Goal: Information Seeking & Learning: Learn about a topic

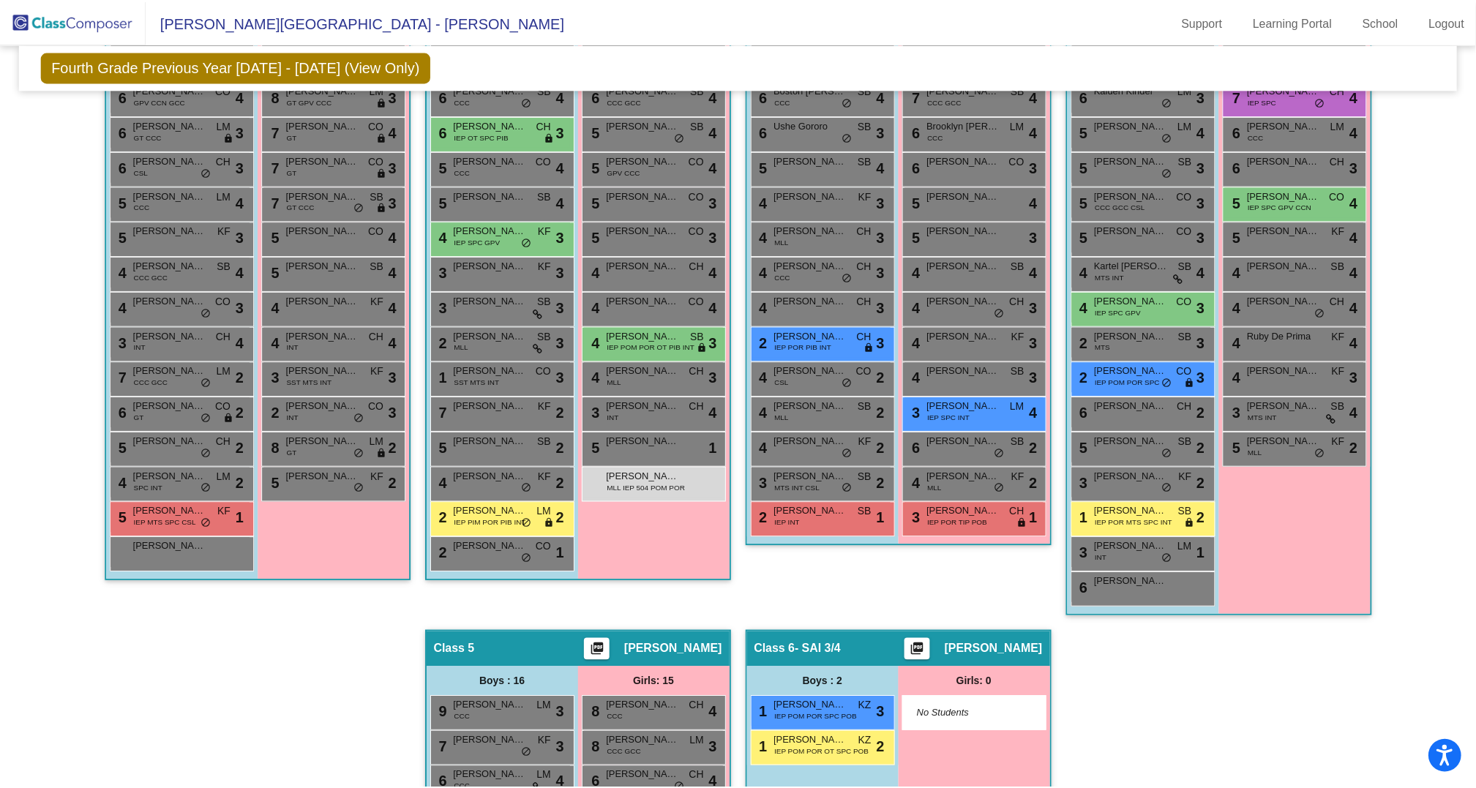
scroll to position [484, 0]
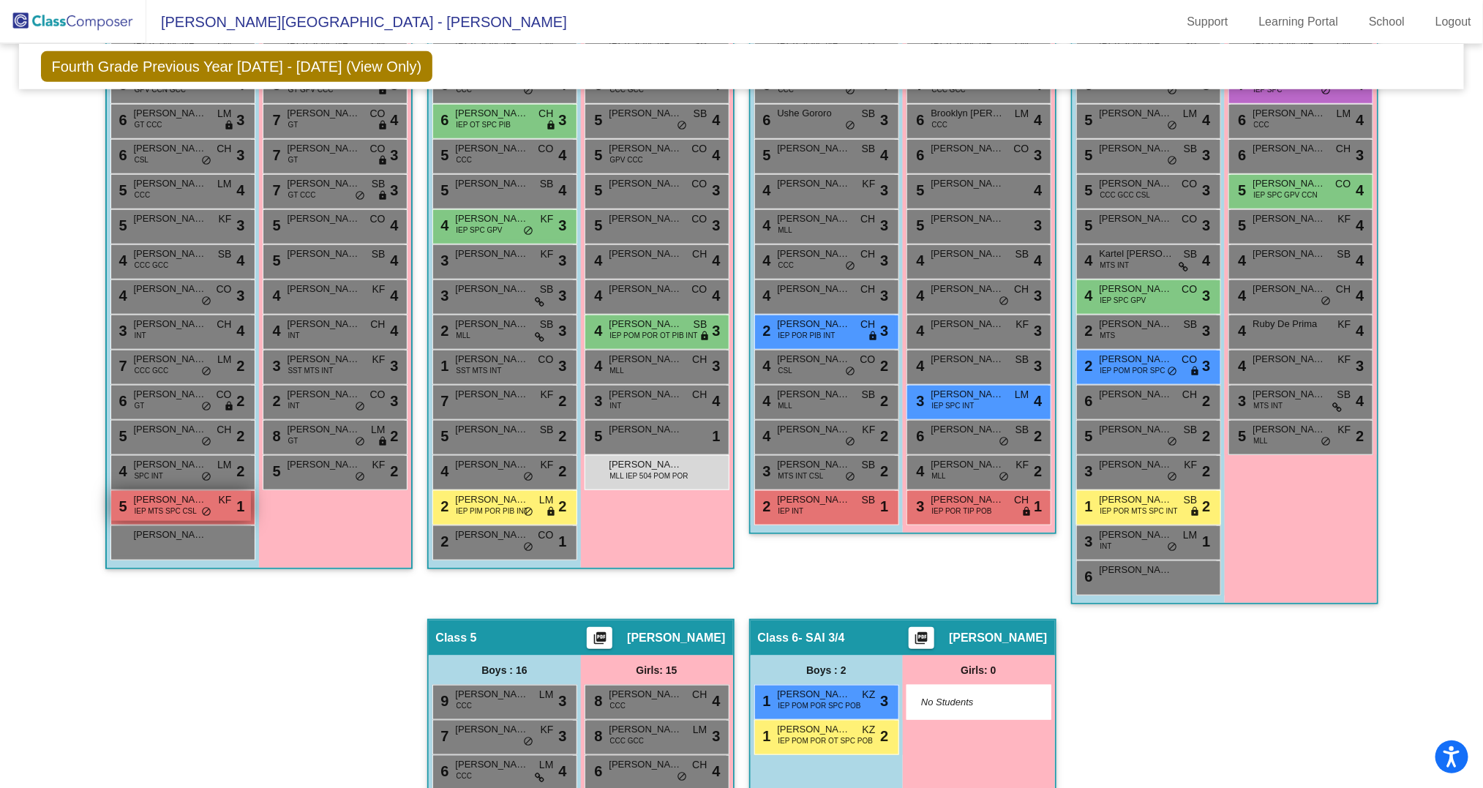
click at [184, 506] on span "IEP MTS SPC CSL" at bounding box center [166, 511] width 62 height 11
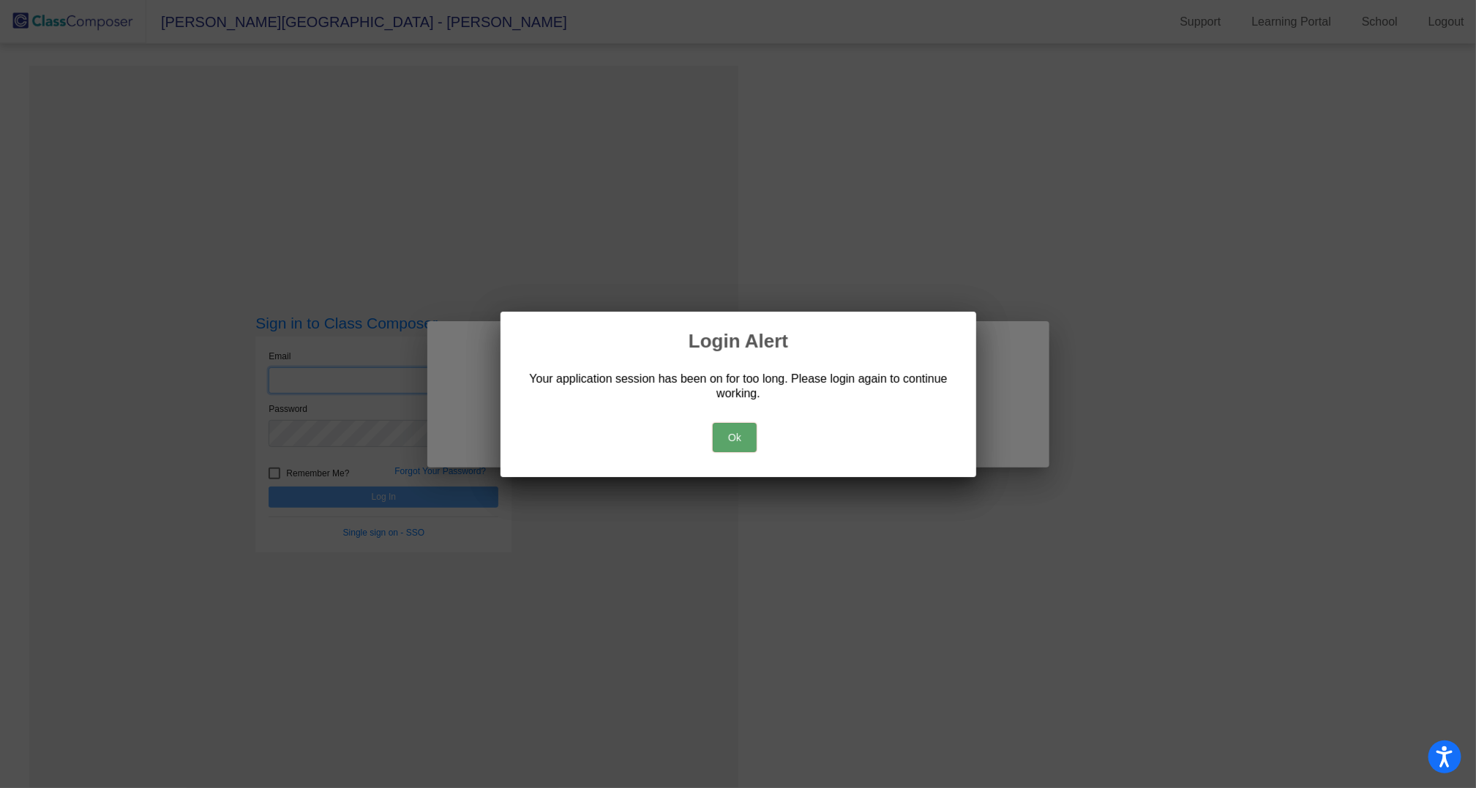
type input "[PERSON_NAME][EMAIL_ADDRESS][PERSON_NAME][DOMAIN_NAME]"
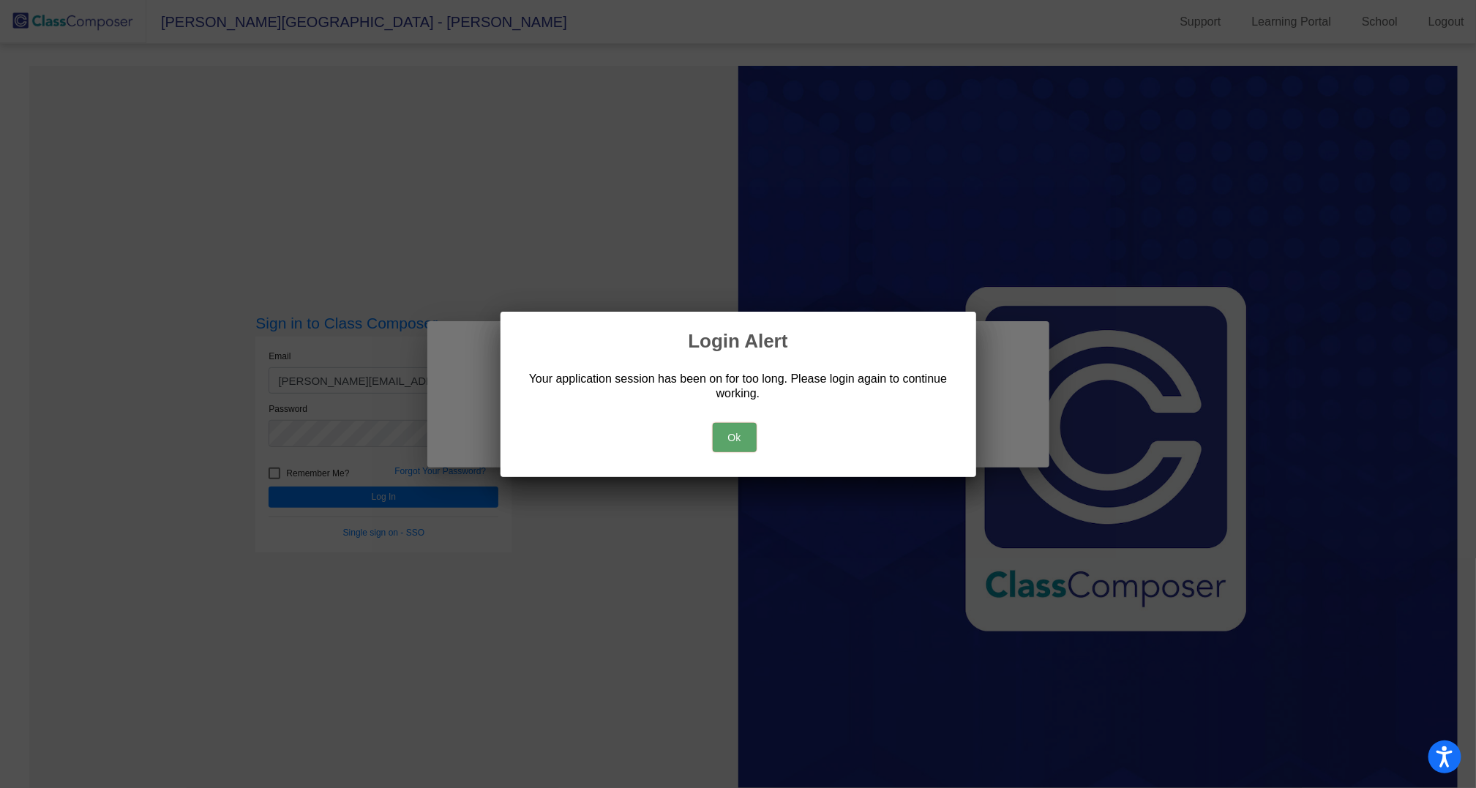
click at [738, 435] on button "Ok" at bounding box center [735, 437] width 44 height 29
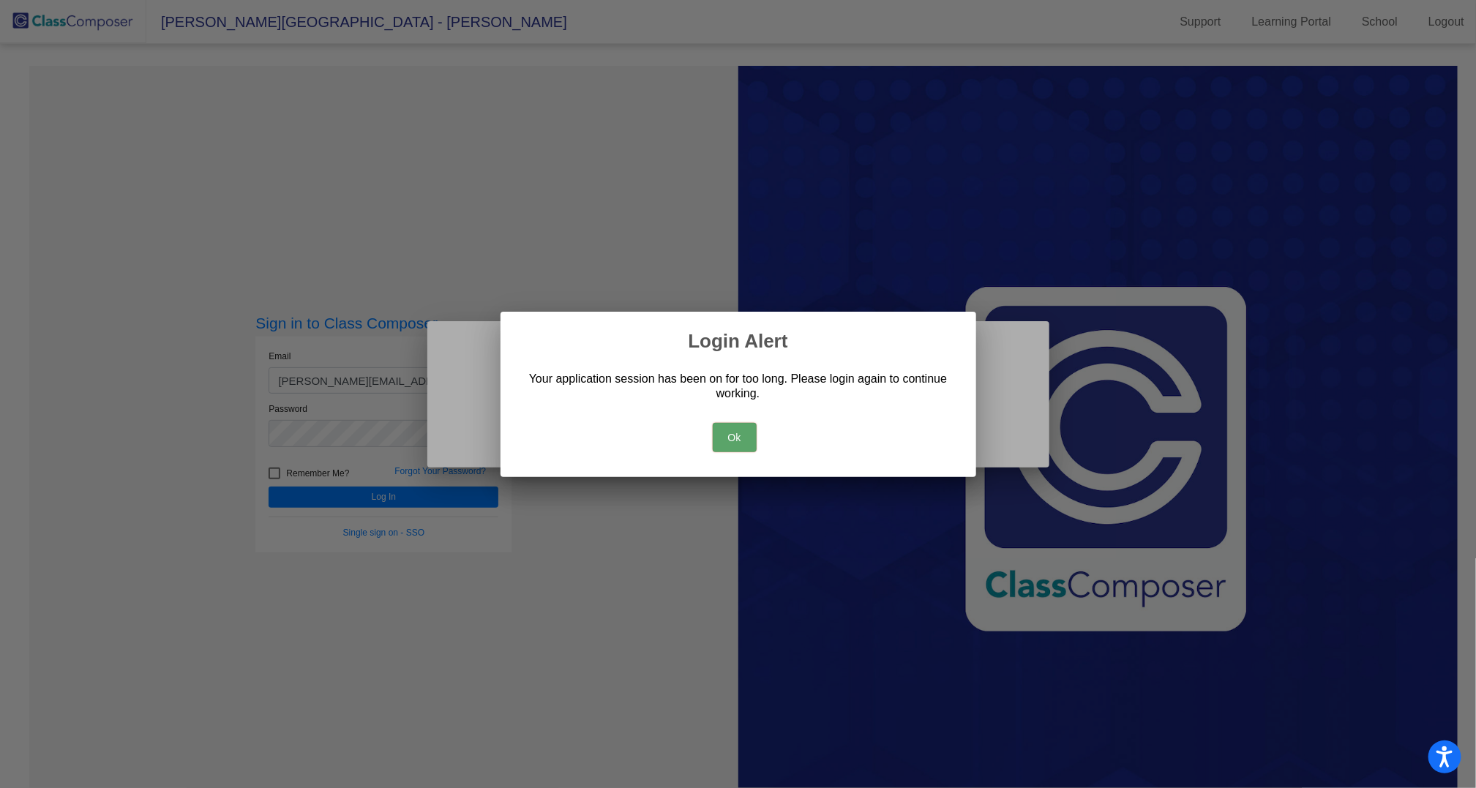
click at [735, 438] on button "Ok" at bounding box center [735, 437] width 44 height 29
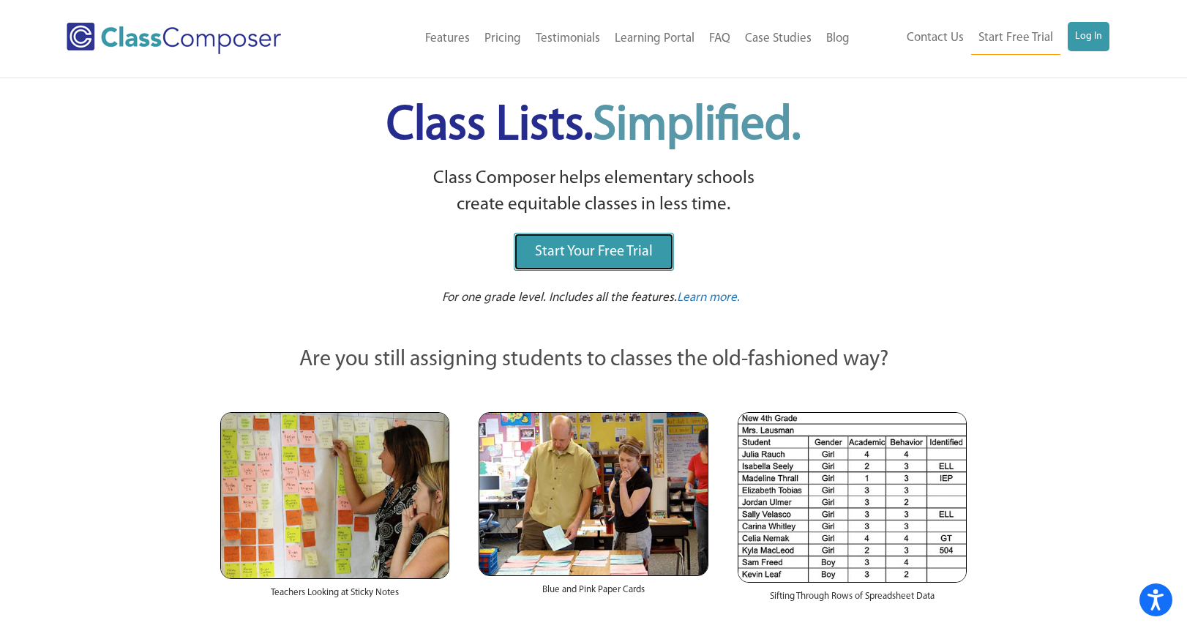
click at [596, 250] on span "Start Your Free Trial" at bounding box center [594, 251] width 118 height 15
click at [1090, 37] on link "Log In" at bounding box center [1089, 36] width 42 height 29
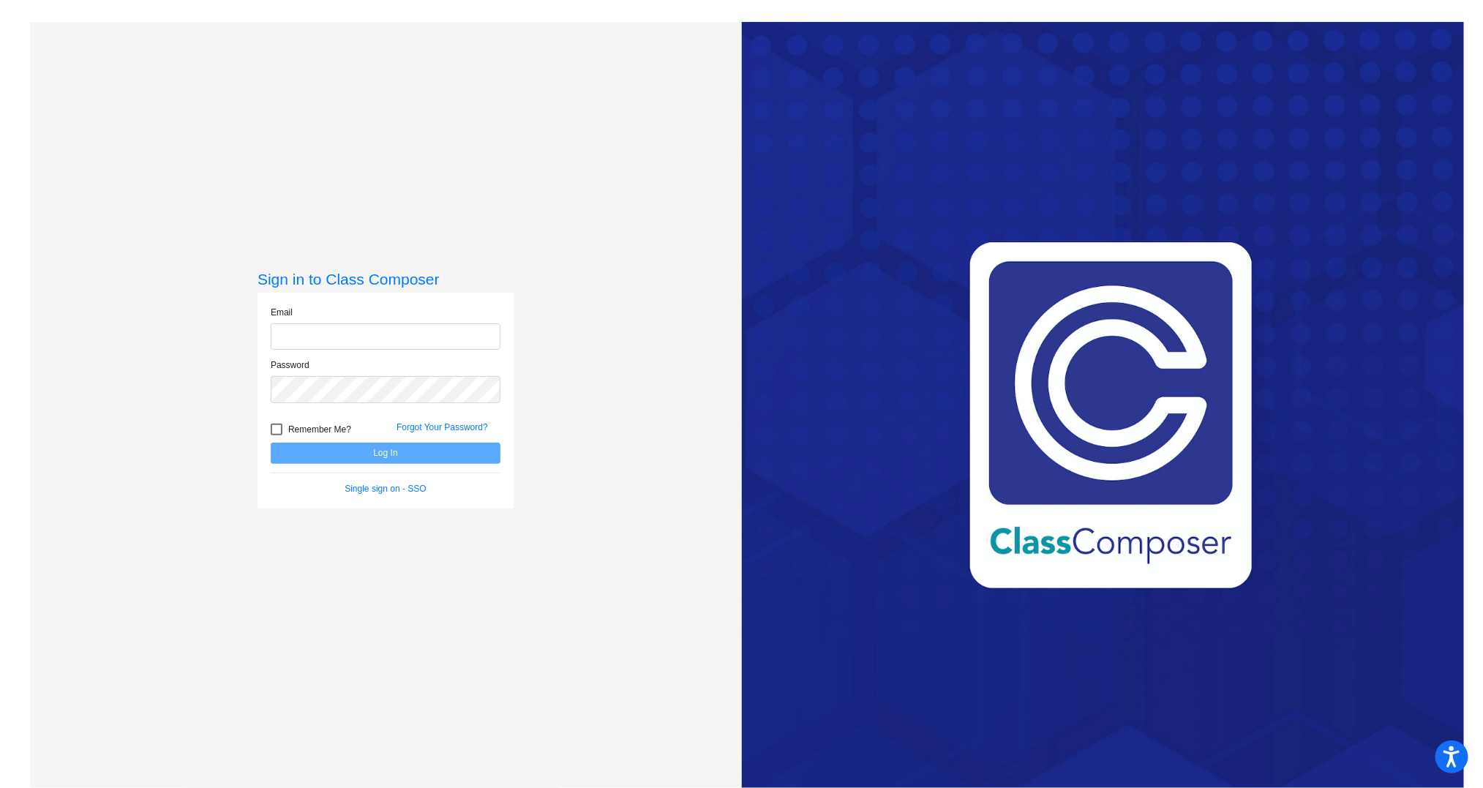
type input "[PERSON_NAME][EMAIL_ADDRESS][PERSON_NAME][DOMAIN_NAME]"
click at [391, 459] on button "Log In" at bounding box center [386, 453] width 230 height 21
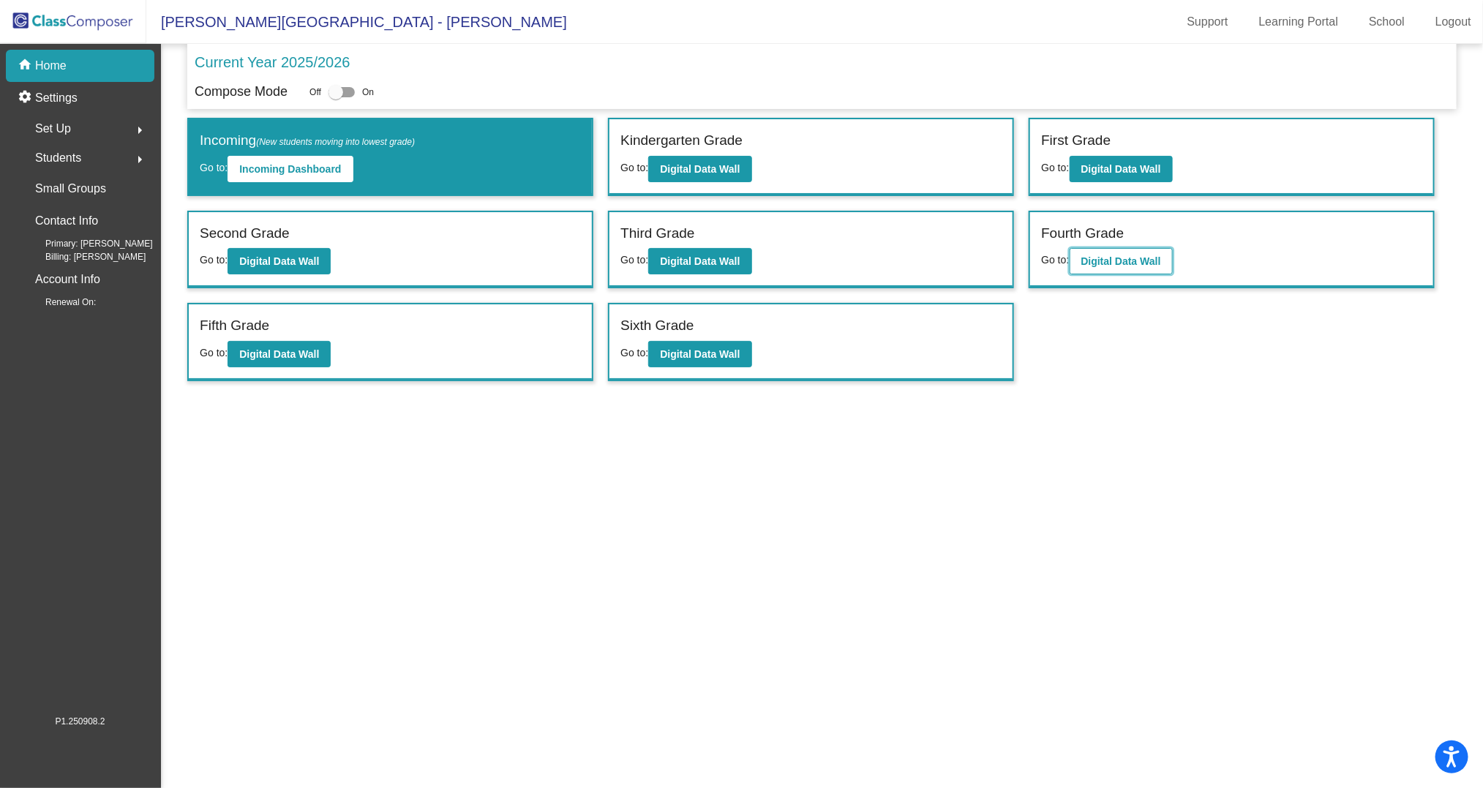
click at [1128, 257] on b "Digital Data Wall" at bounding box center [1122, 261] width 80 height 12
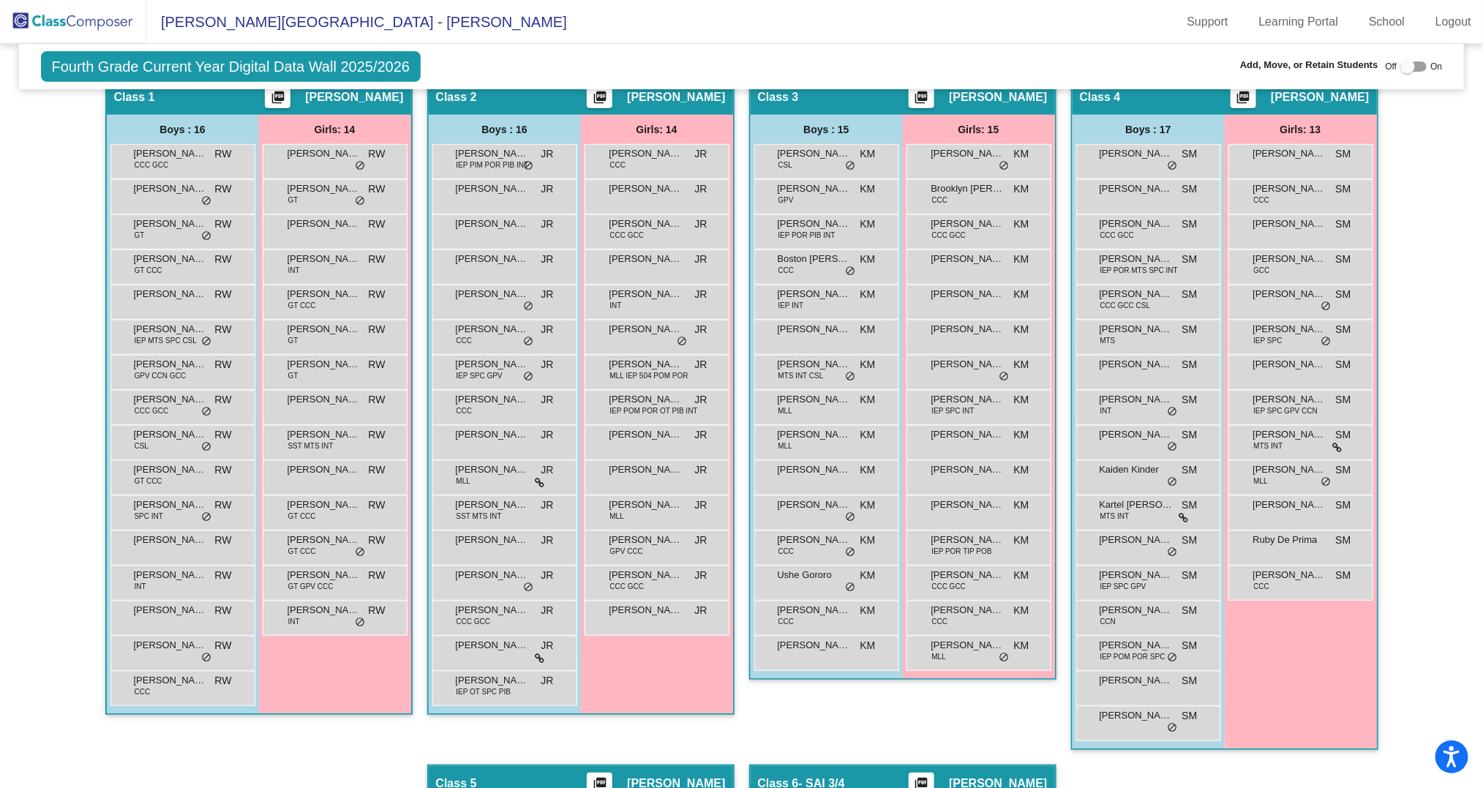
scroll to position [294, 0]
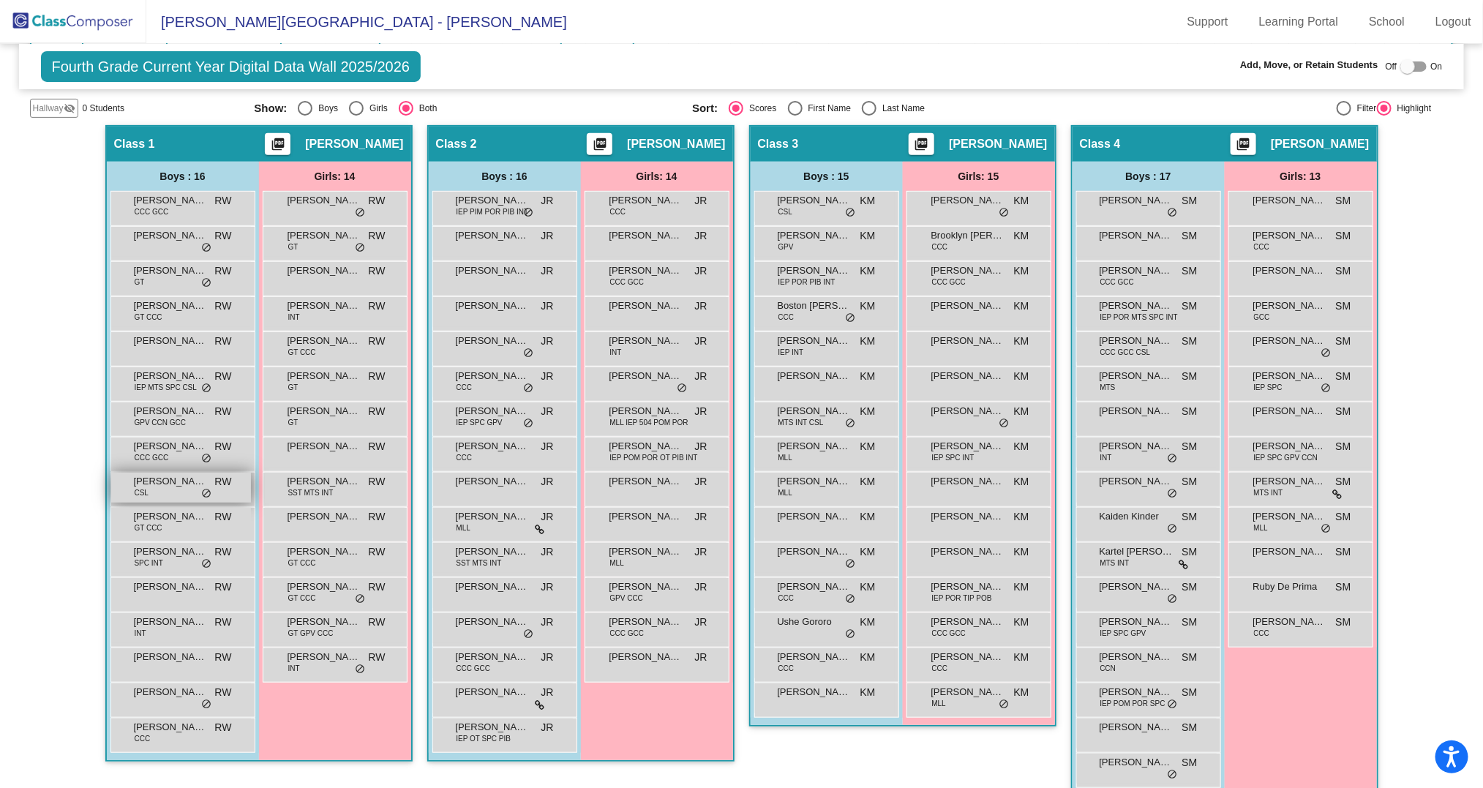
click at [178, 482] on span "[PERSON_NAME]" at bounding box center [170, 481] width 73 height 15
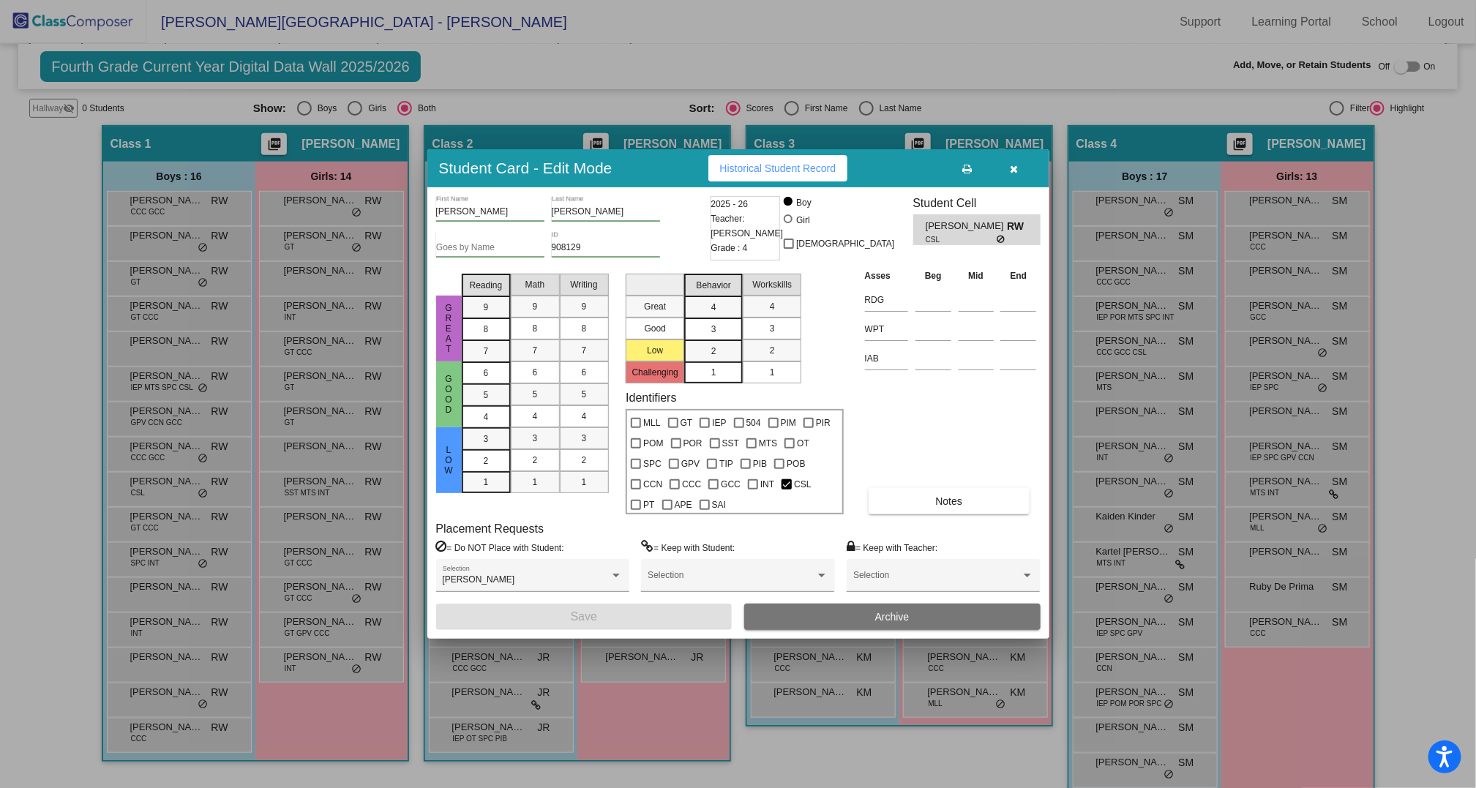
click at [1019, 167] on button "button" at bounding box center [1014, 168] width 47 height 26
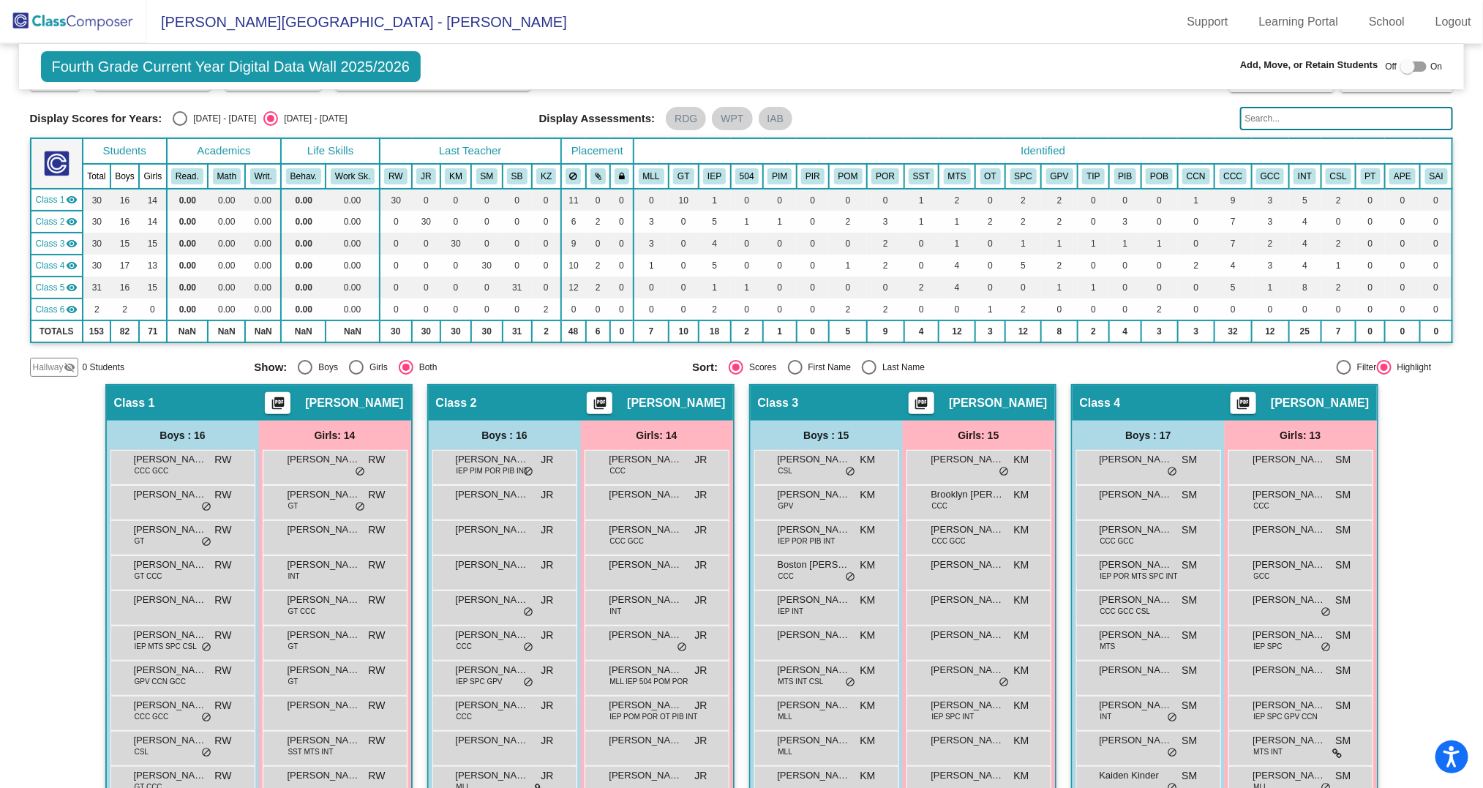
scroll to position [0, 0]
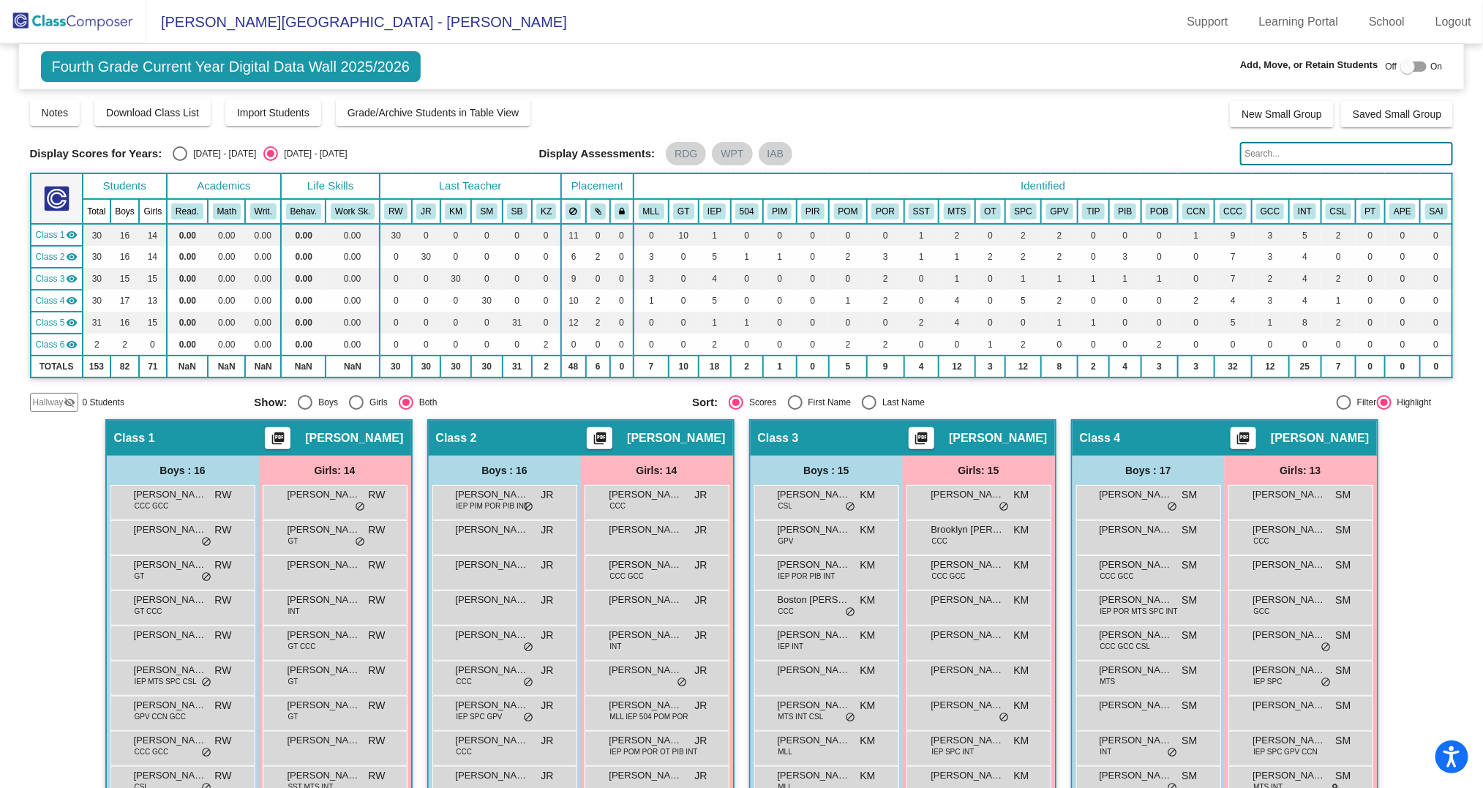
click at [175, 154] on div "Select an option" at bounding box center [180, 153] width 15 height 15
click at [179, 161] on input "[DATE] - [DATE]" at bounding box center [179, 161] width 1 height 1
radio input "true"
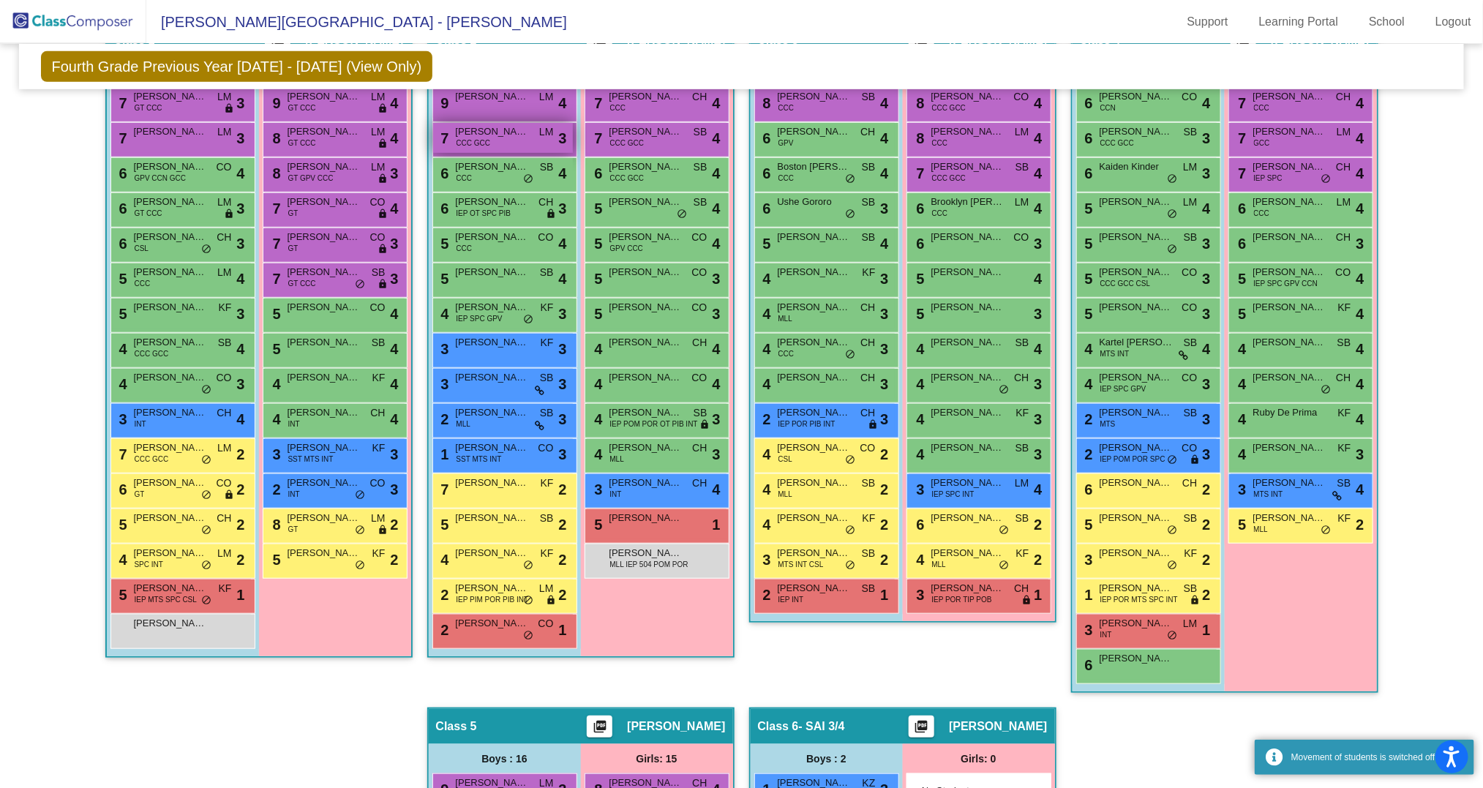
scroll to position [396, 0]
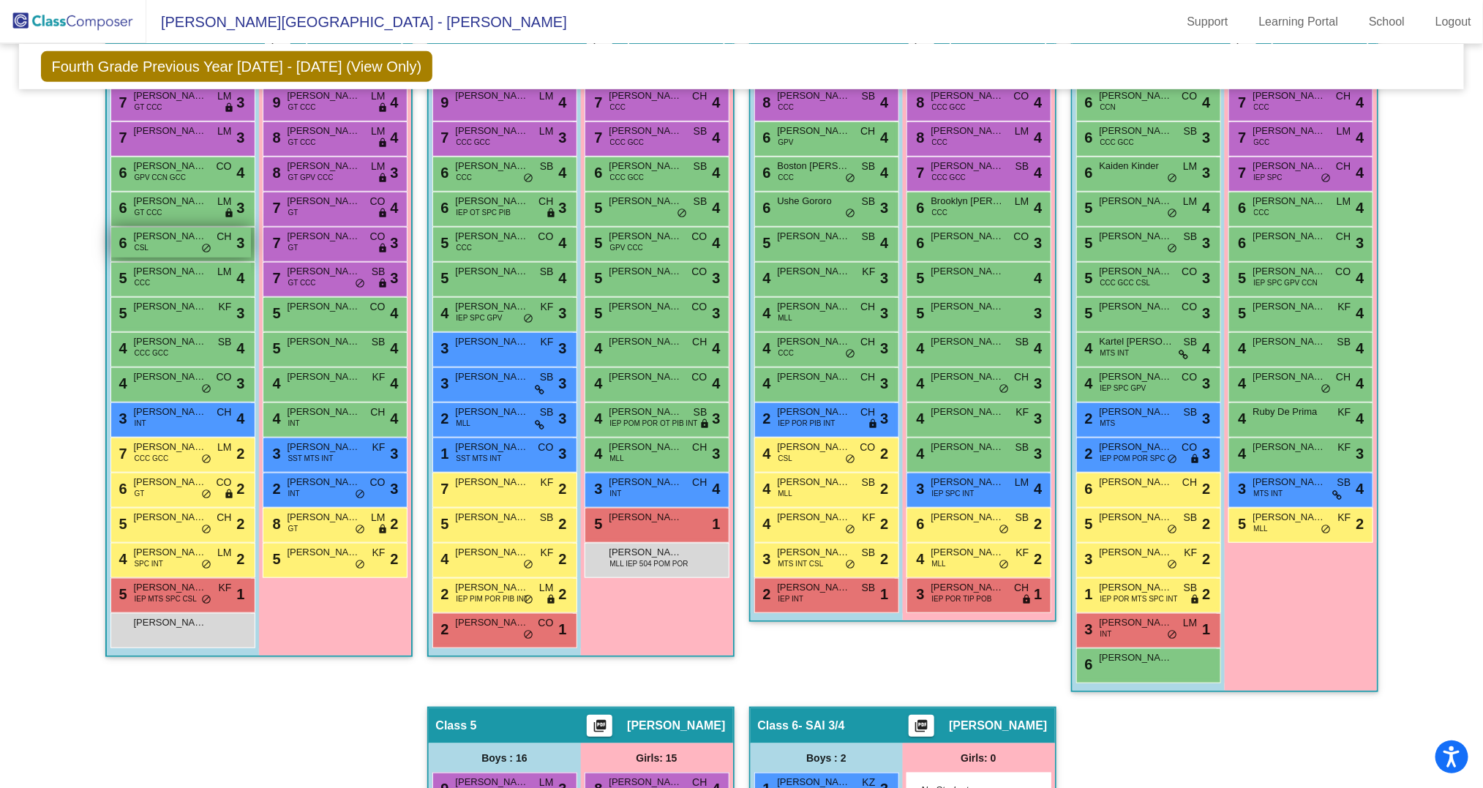
click at [167, 241] on div "6 [PERSON_NAME] CSL CH lock do_not_disturb_alt 3" at bounding box center [181, 243] width 140 height 30
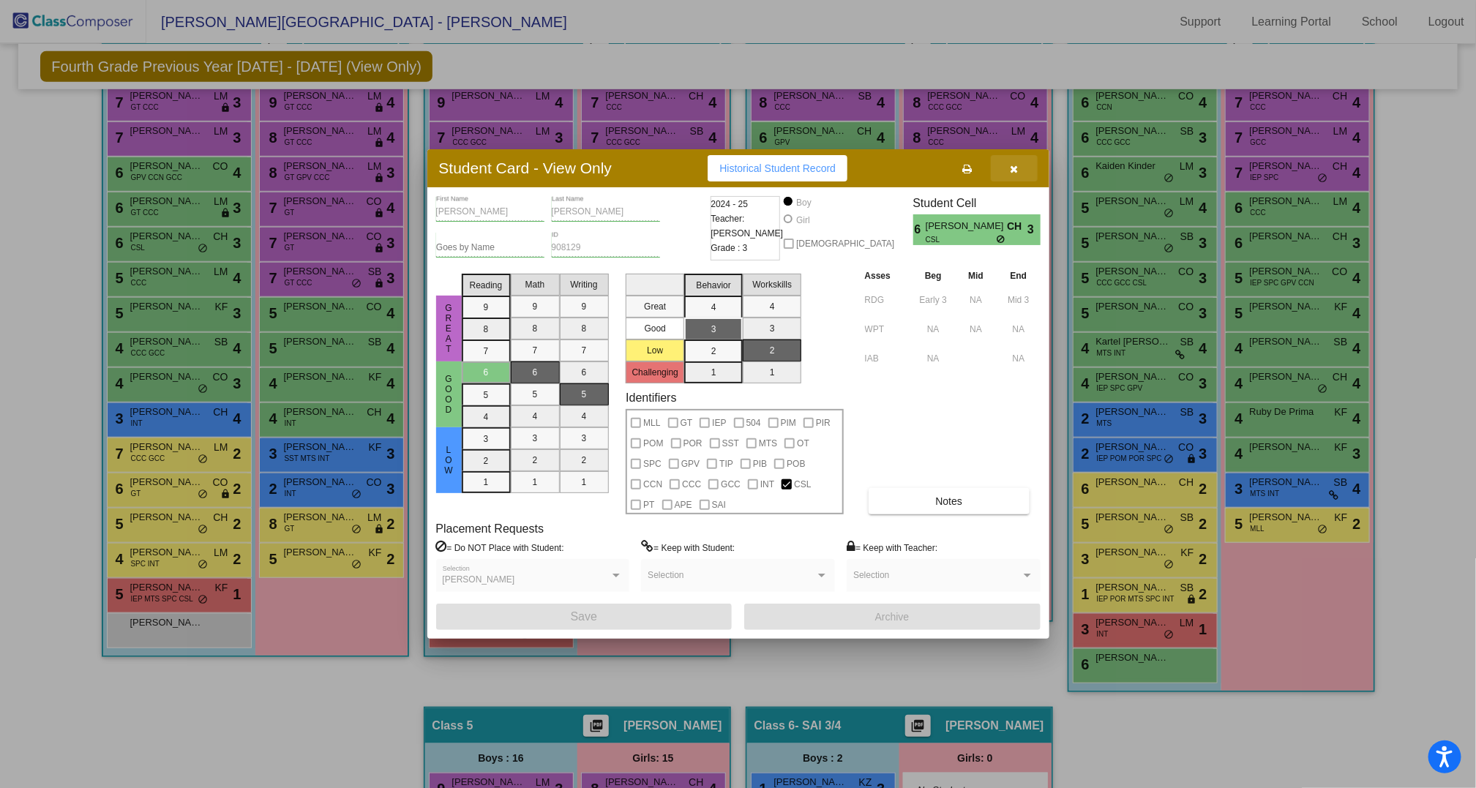
click at [1017, 168] on icon "button" at bounding box center [1014, 169] width 8 height 10
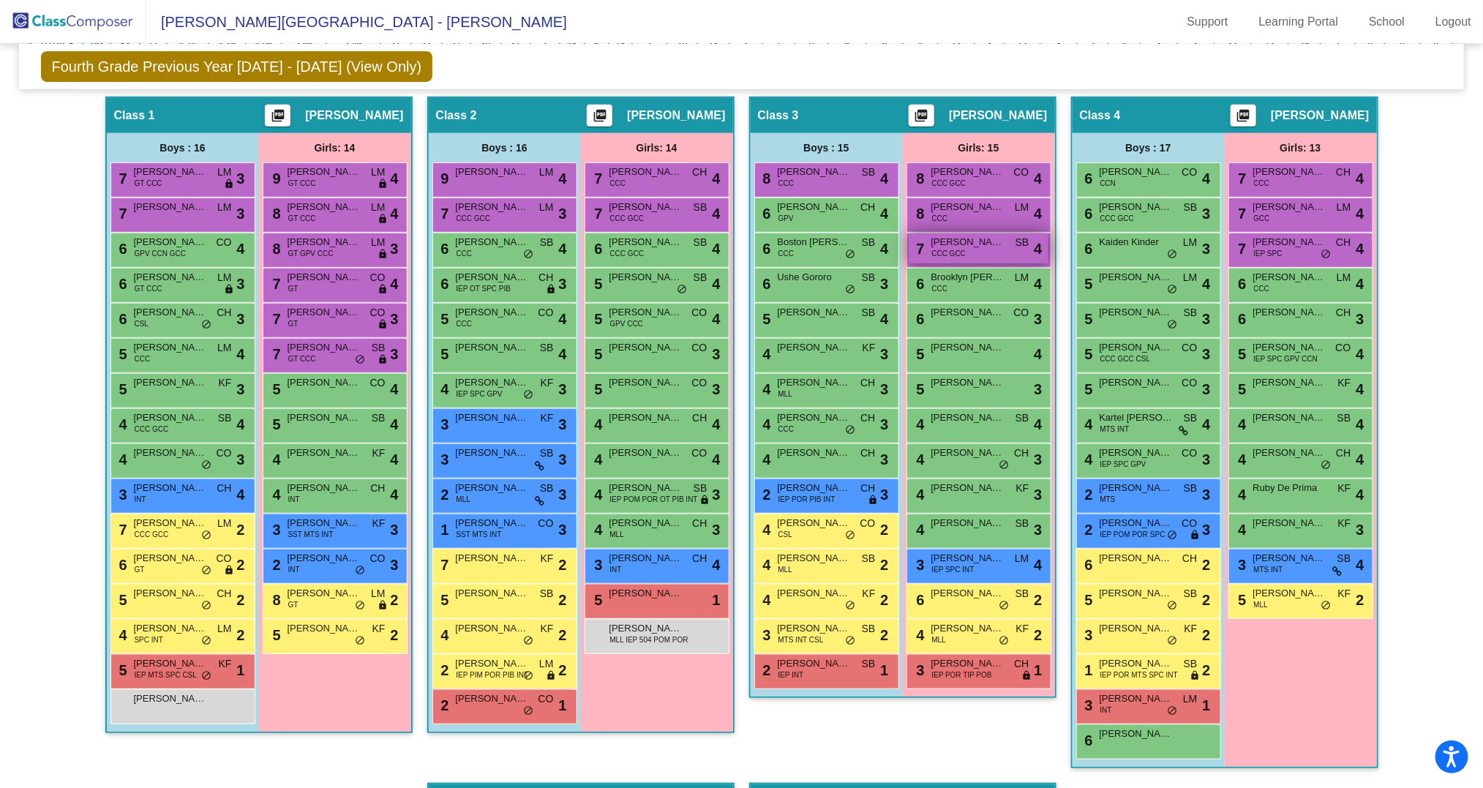
scroll to position [315, 0]
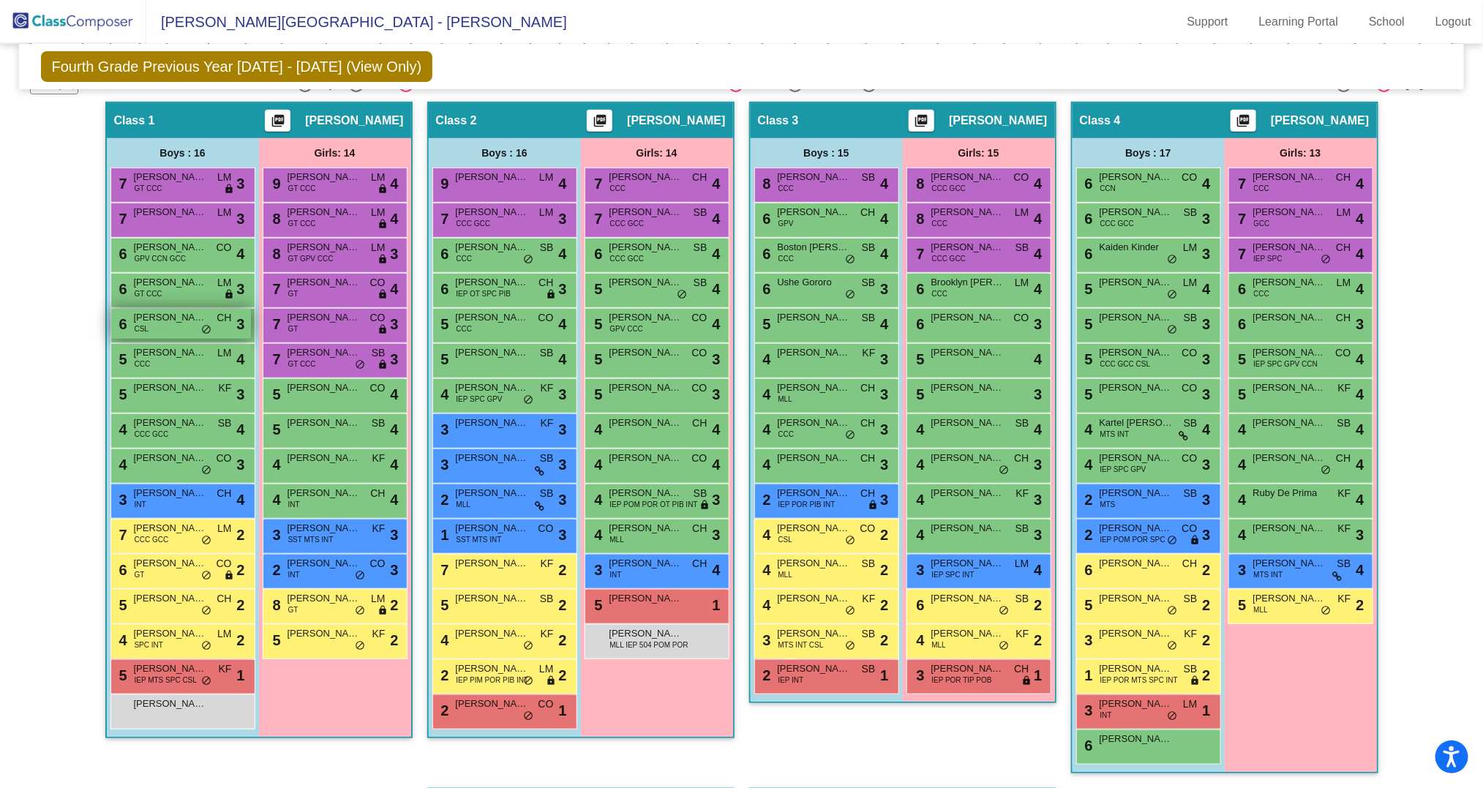
click at [173, 324] on div "6 [PERSON_NAME] CSL CH lock do_not_disturb_alt 3" at bounding box center [181, 324] width 140 height 30
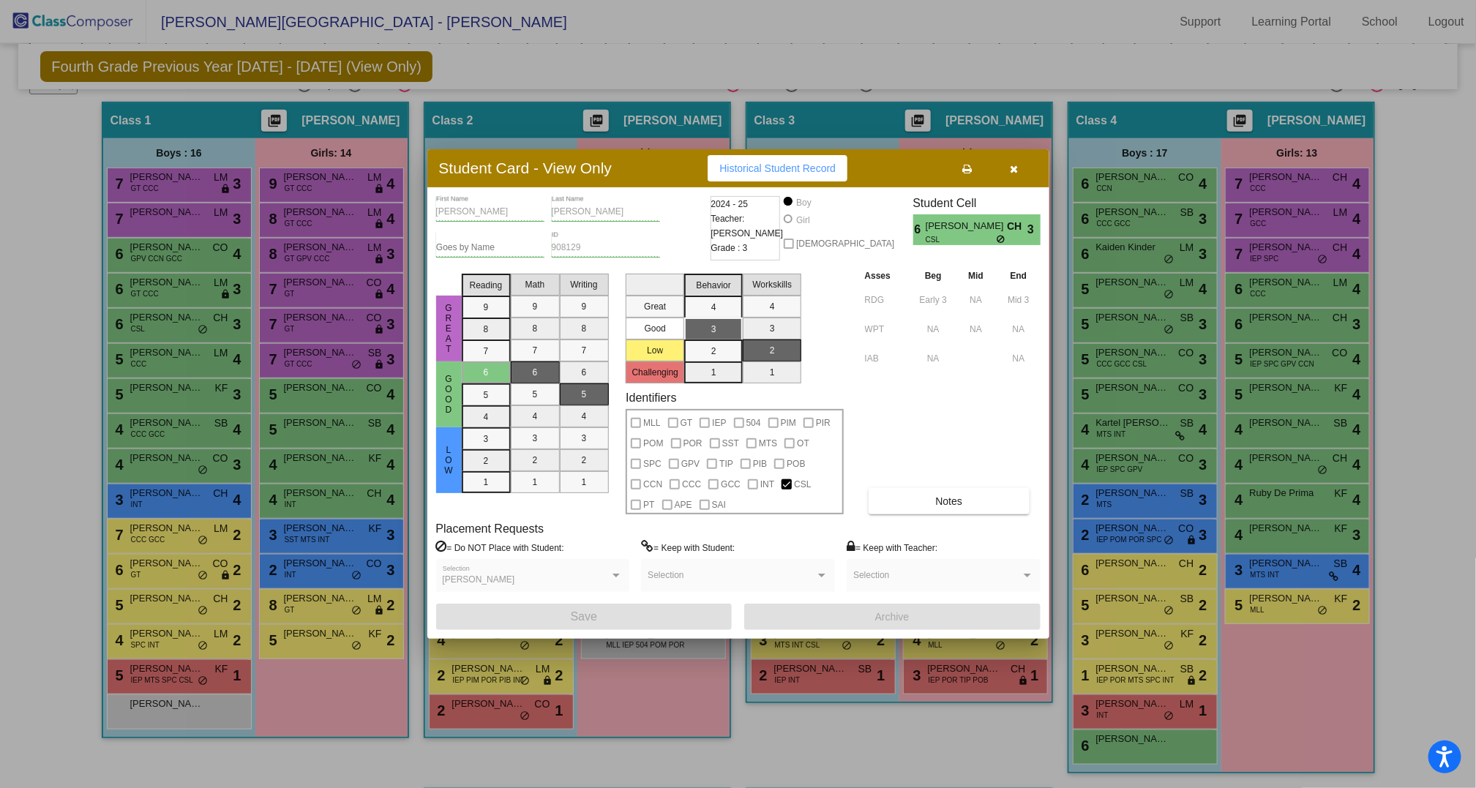
click at [1018, 168] on button "button" at bounding box center [1014, 168] width 47 height 26
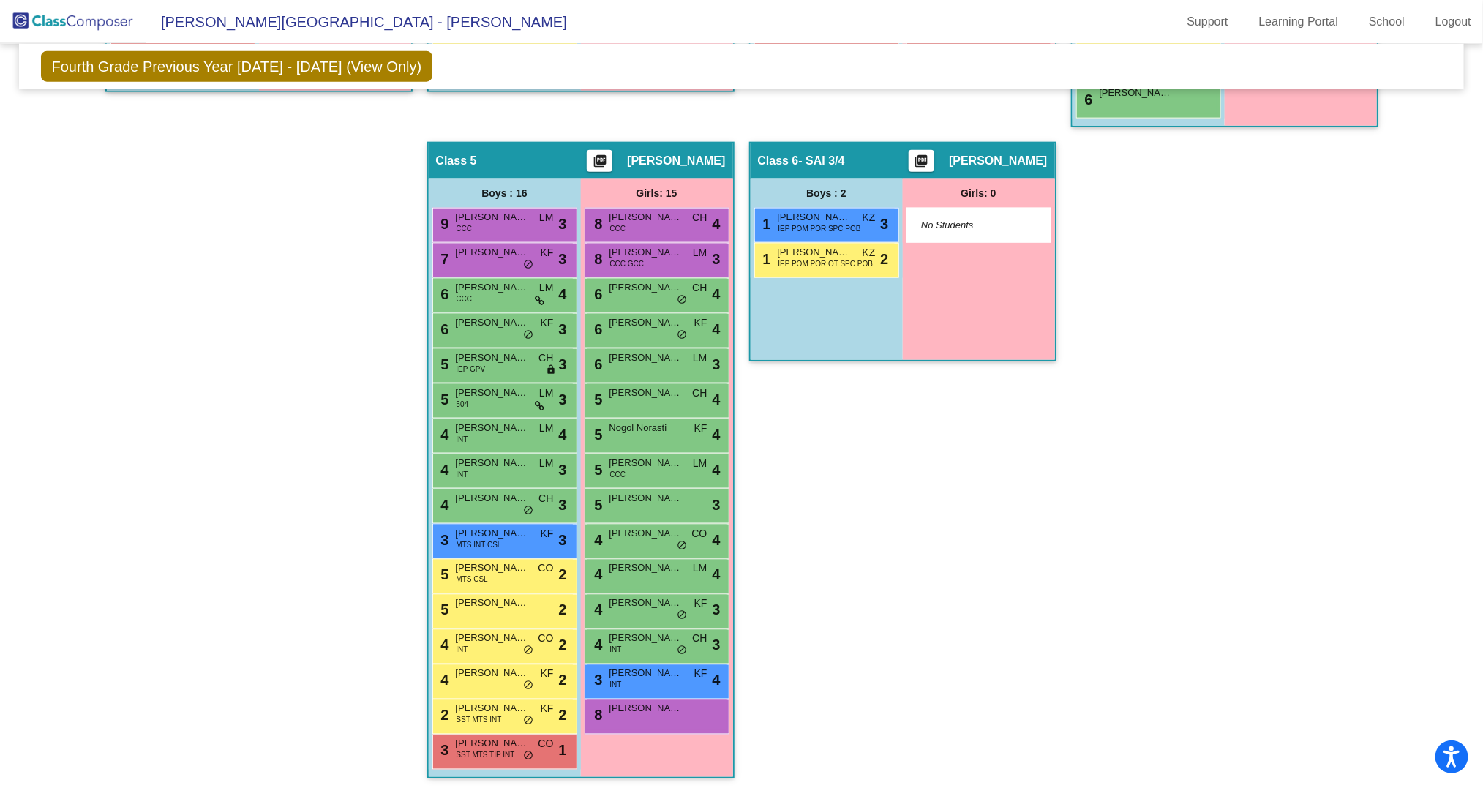
scroll to position [963, 0]
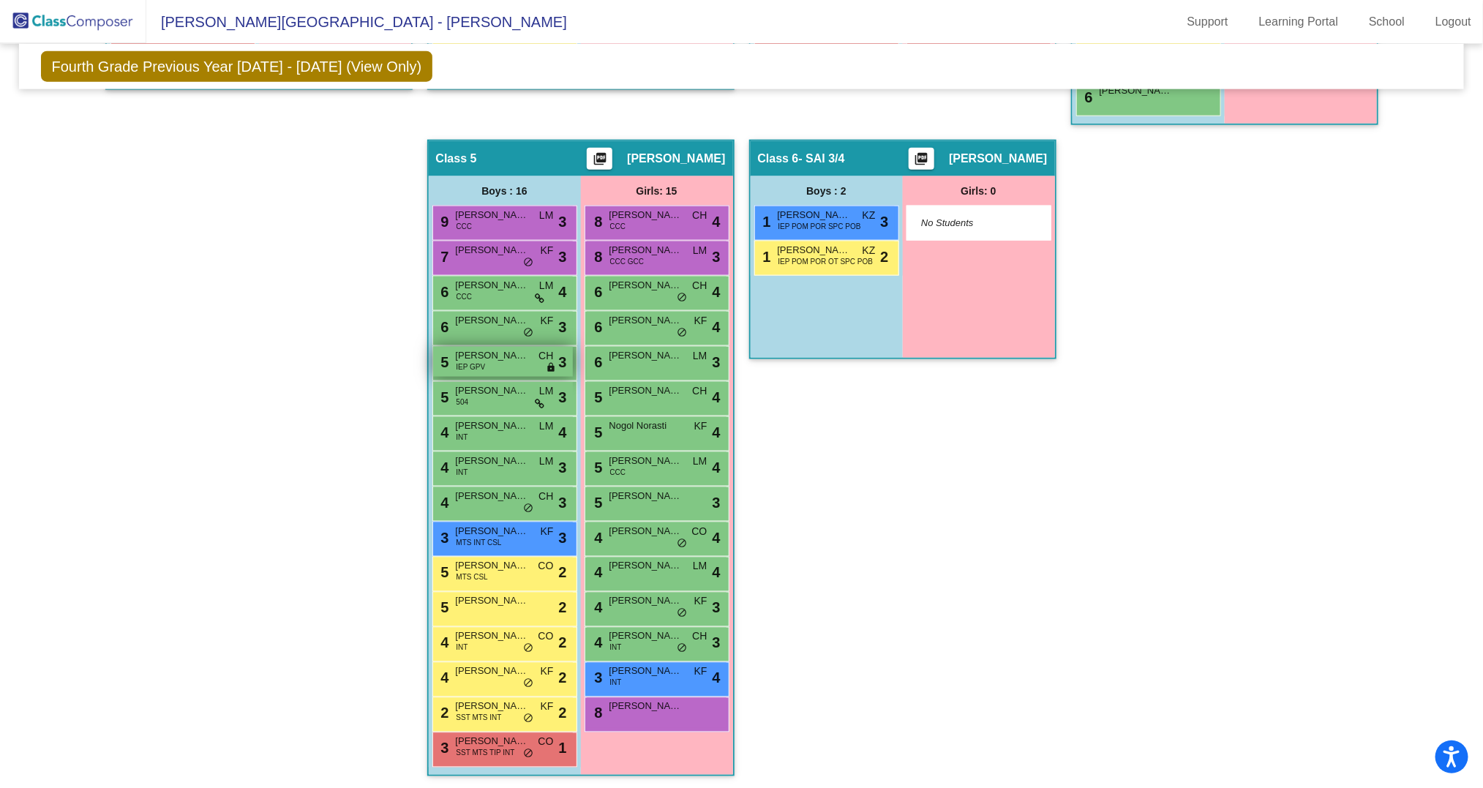
click at [498, 360] on div "5 [PERSON_NAME] IEP GPV CH lock do_not_disturb_alt 3" at bounding box center [503, 362] width 140 height 30
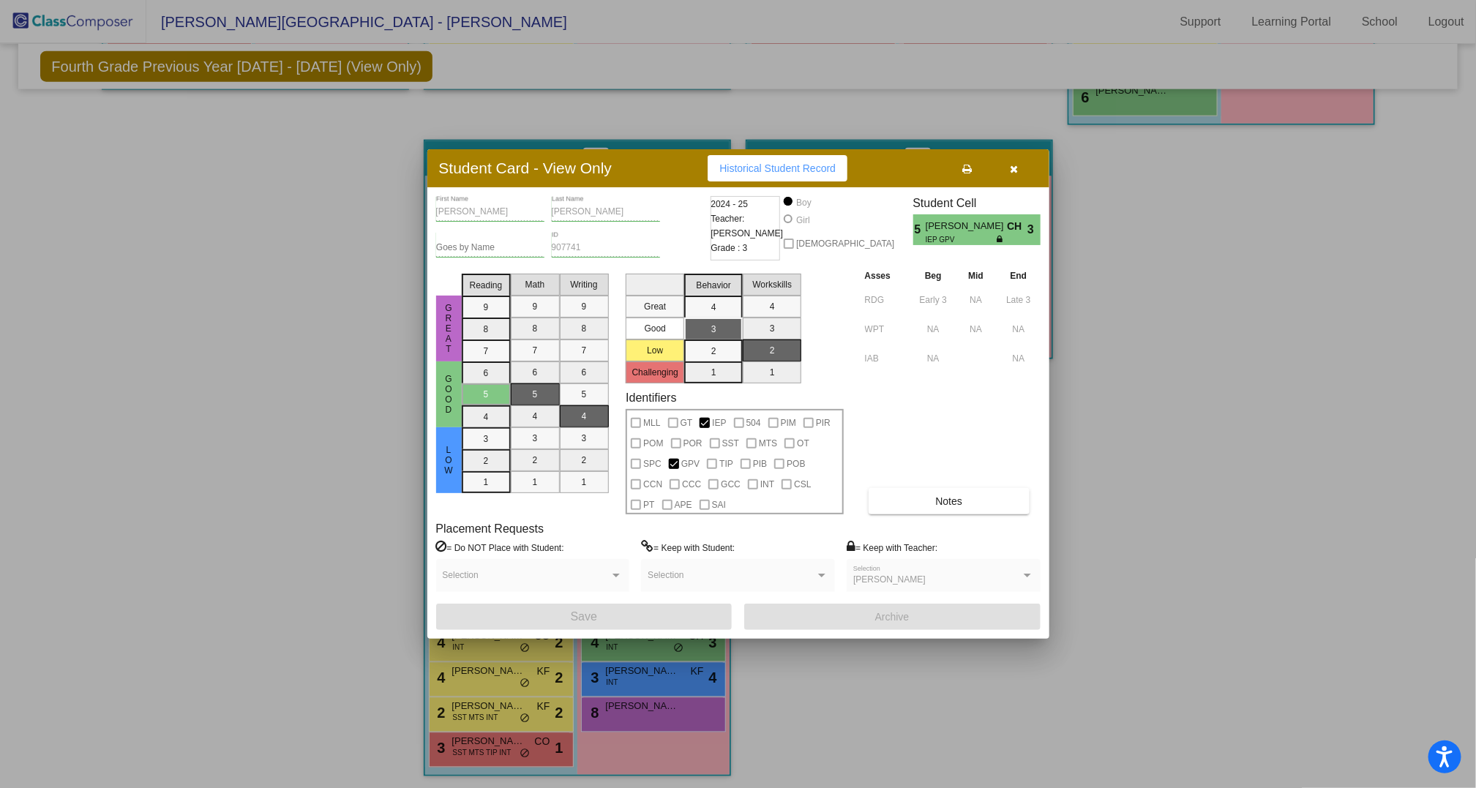
click at [1019, 169] on button "button" at bounding box center [1014, 168] width 47 height 26
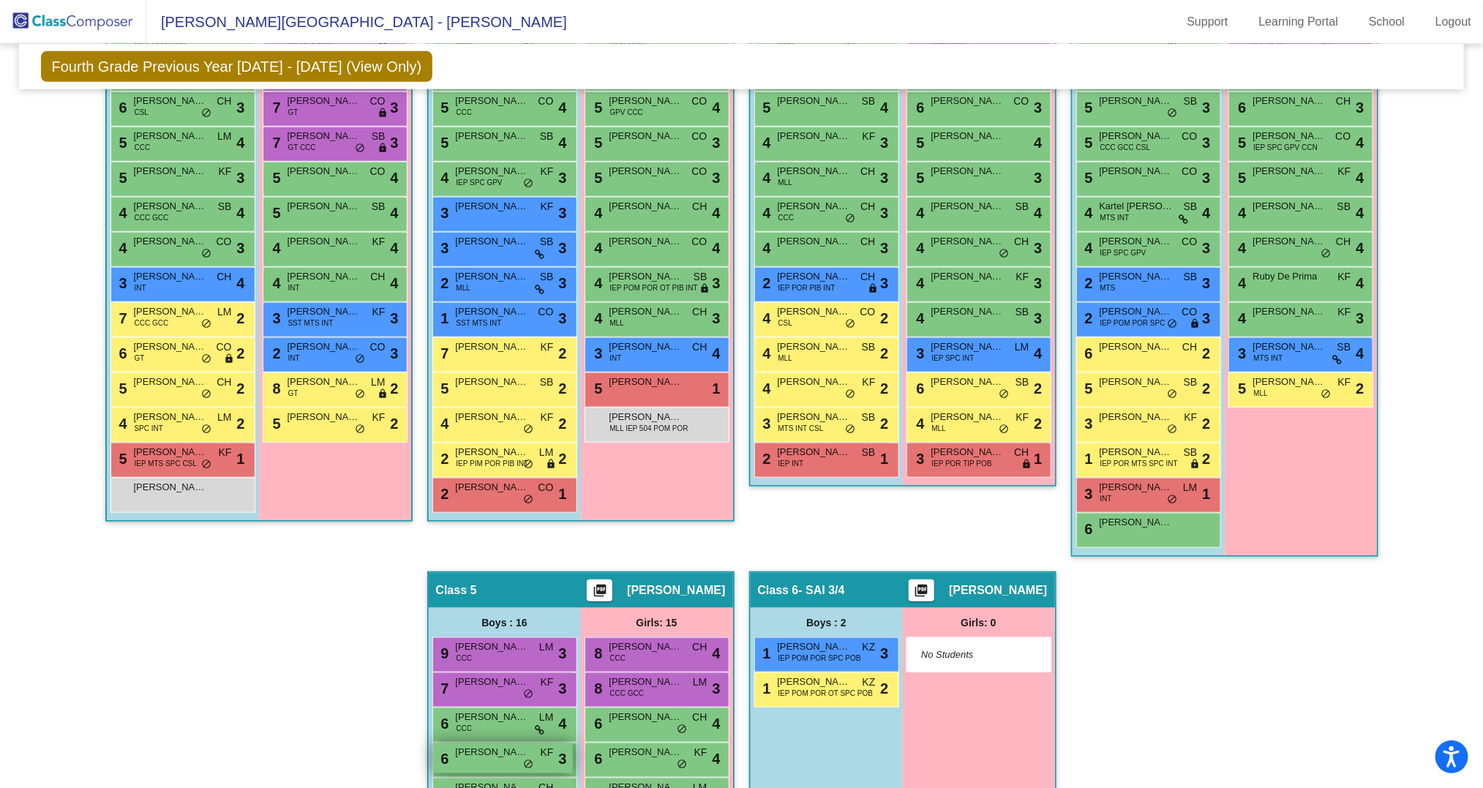
scroll to position [394, 0]
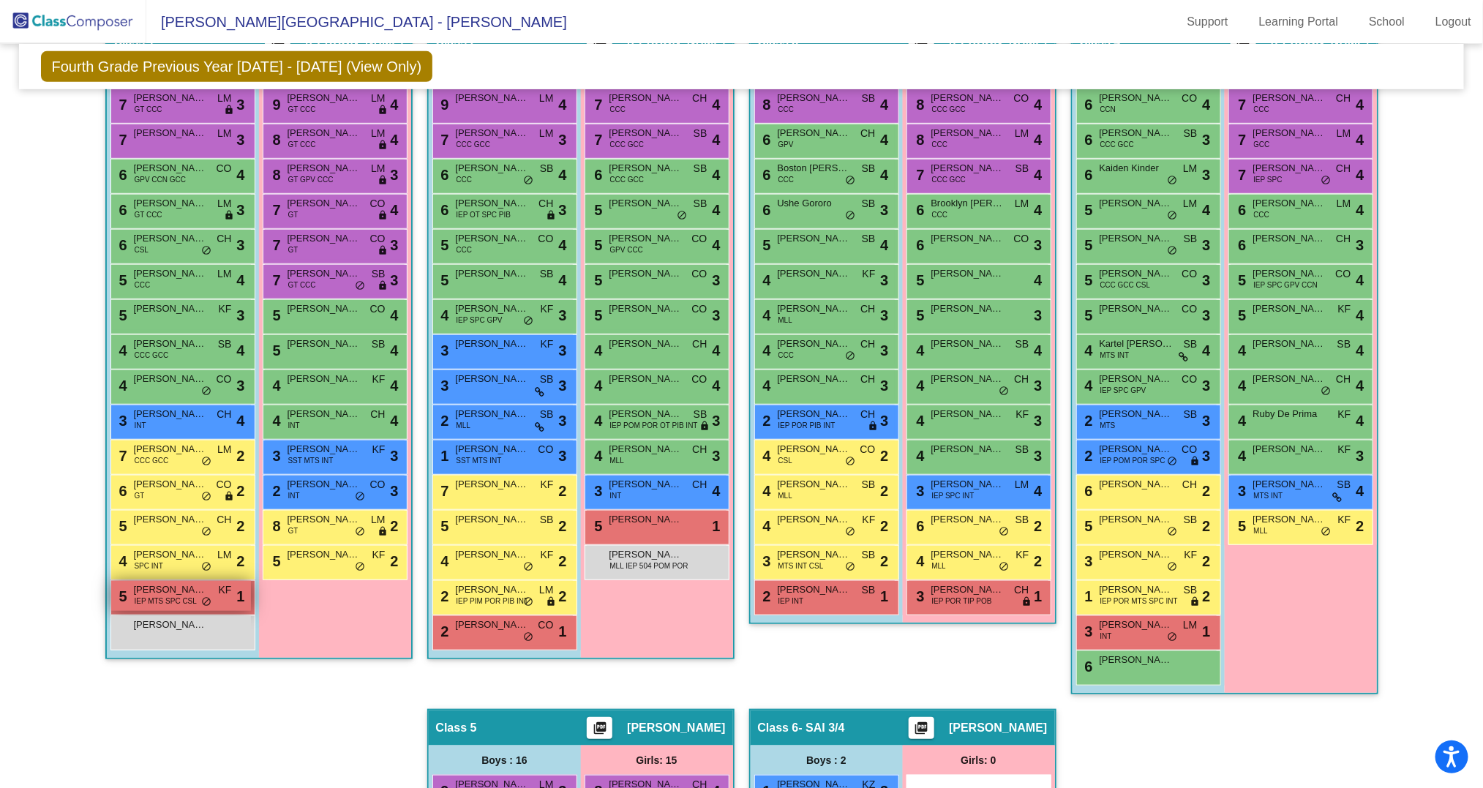
click at [179, 599] on span "IEP MTS SPC CSL" at bounding box center [166, 601] width 62 height 11
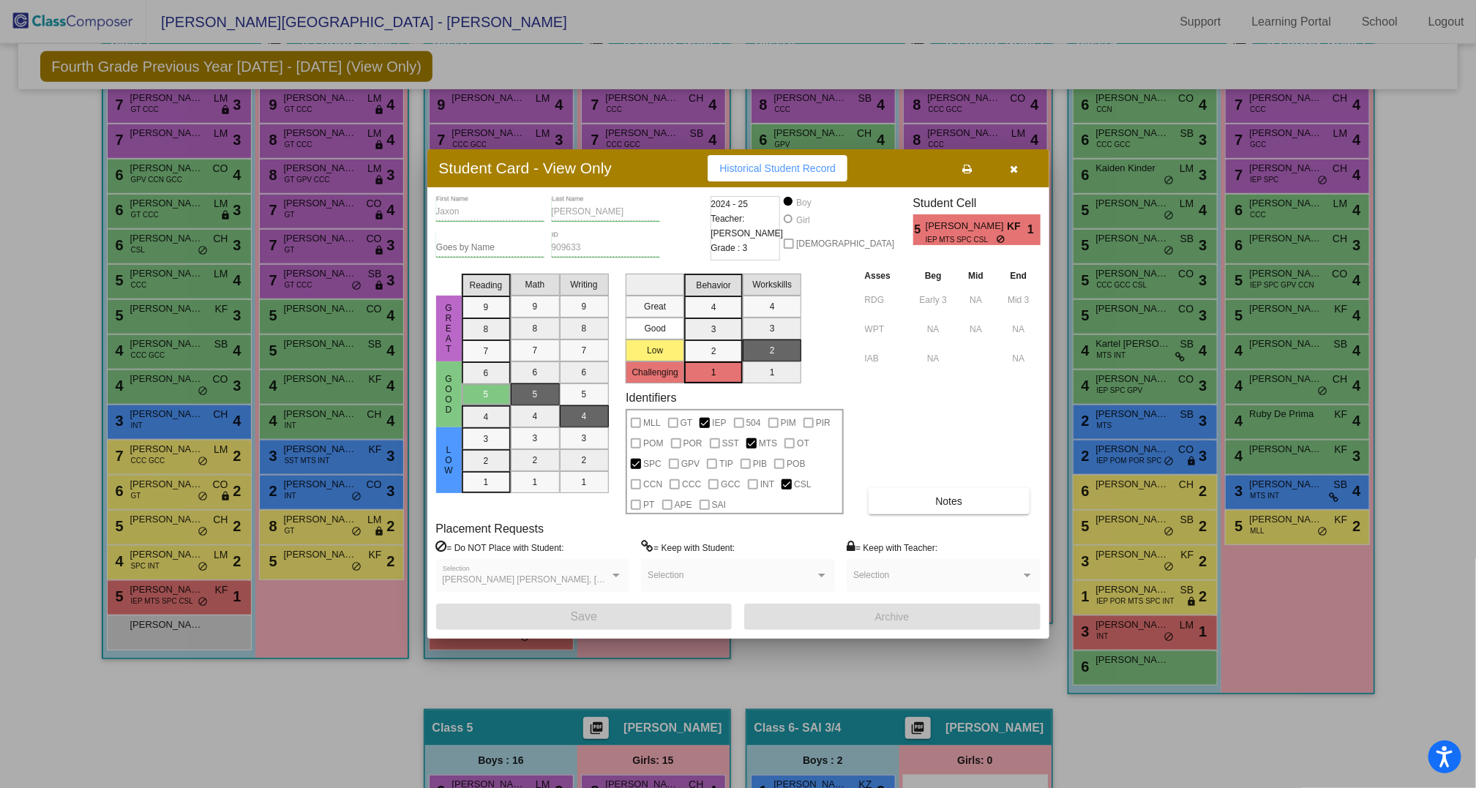
click at [1016, 168] on icon "button" at bounding box center [1014, 169] width 8 height 10
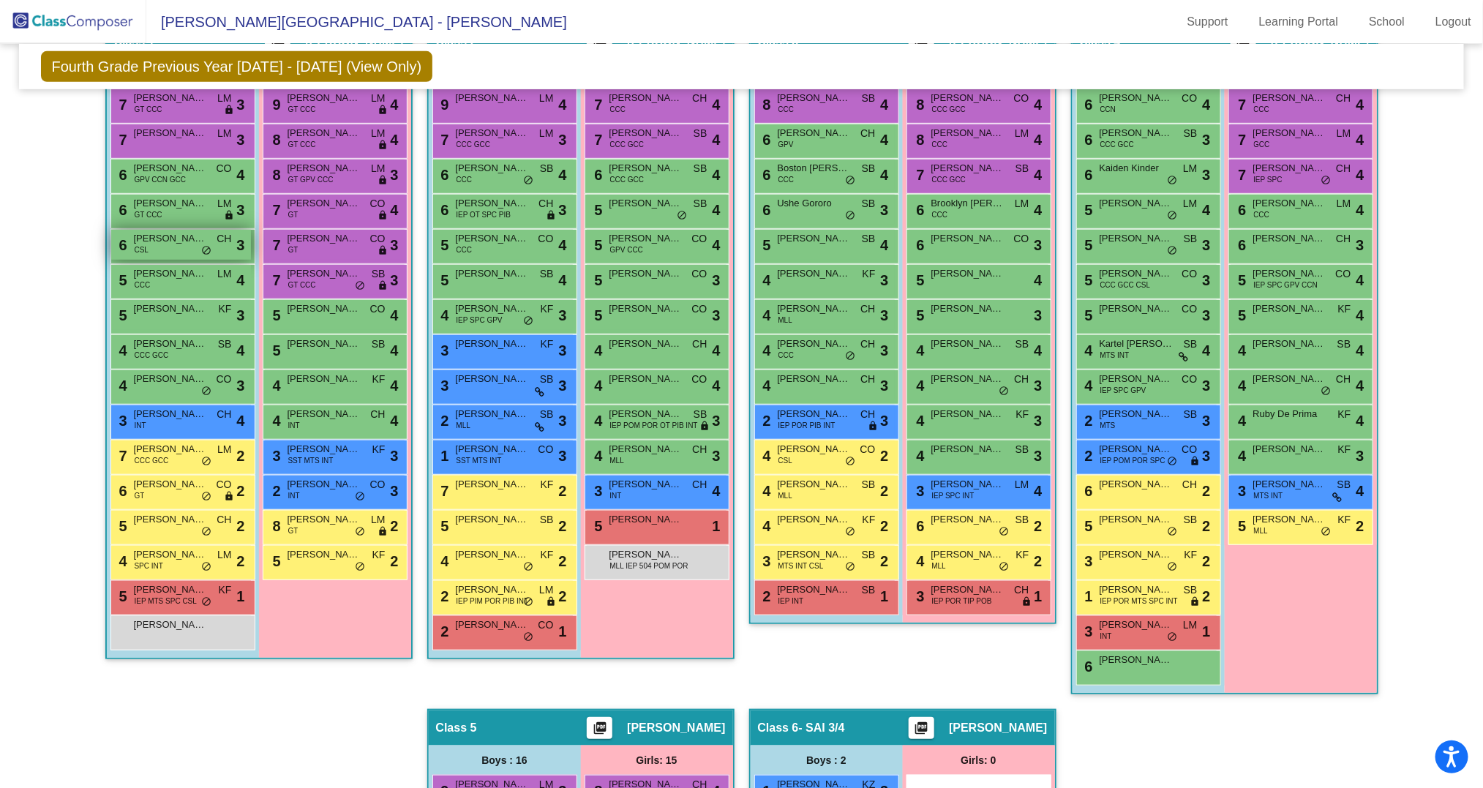
click at [165, 244] on div "6 [PERSON_NAME] CSL CH lock do_not_disturb_alt 3" at bounding box center [181, 245] width 140 height 30
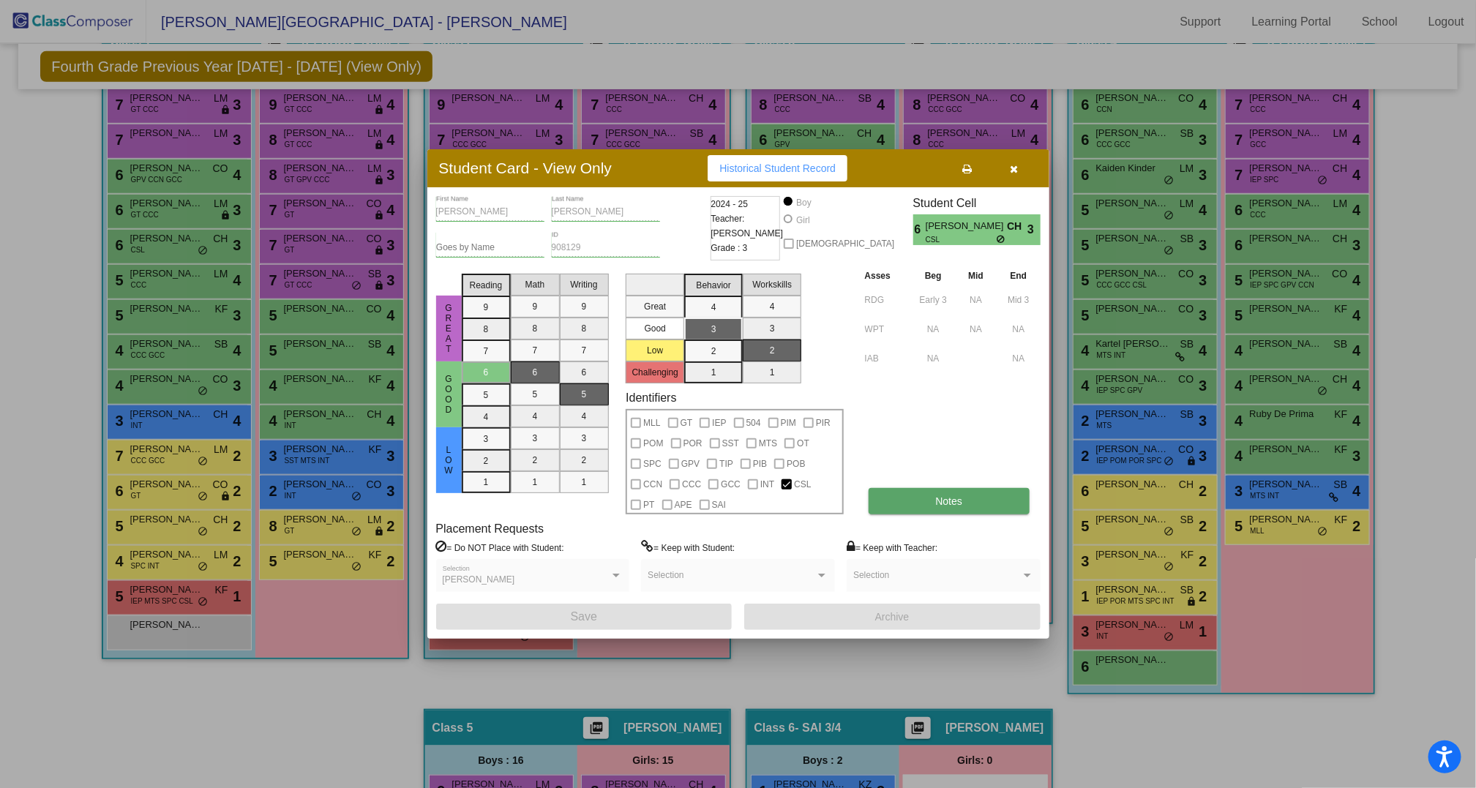
click at [985, 501] on button "Notes" at bounding box center [949, 501] width 161 height 26
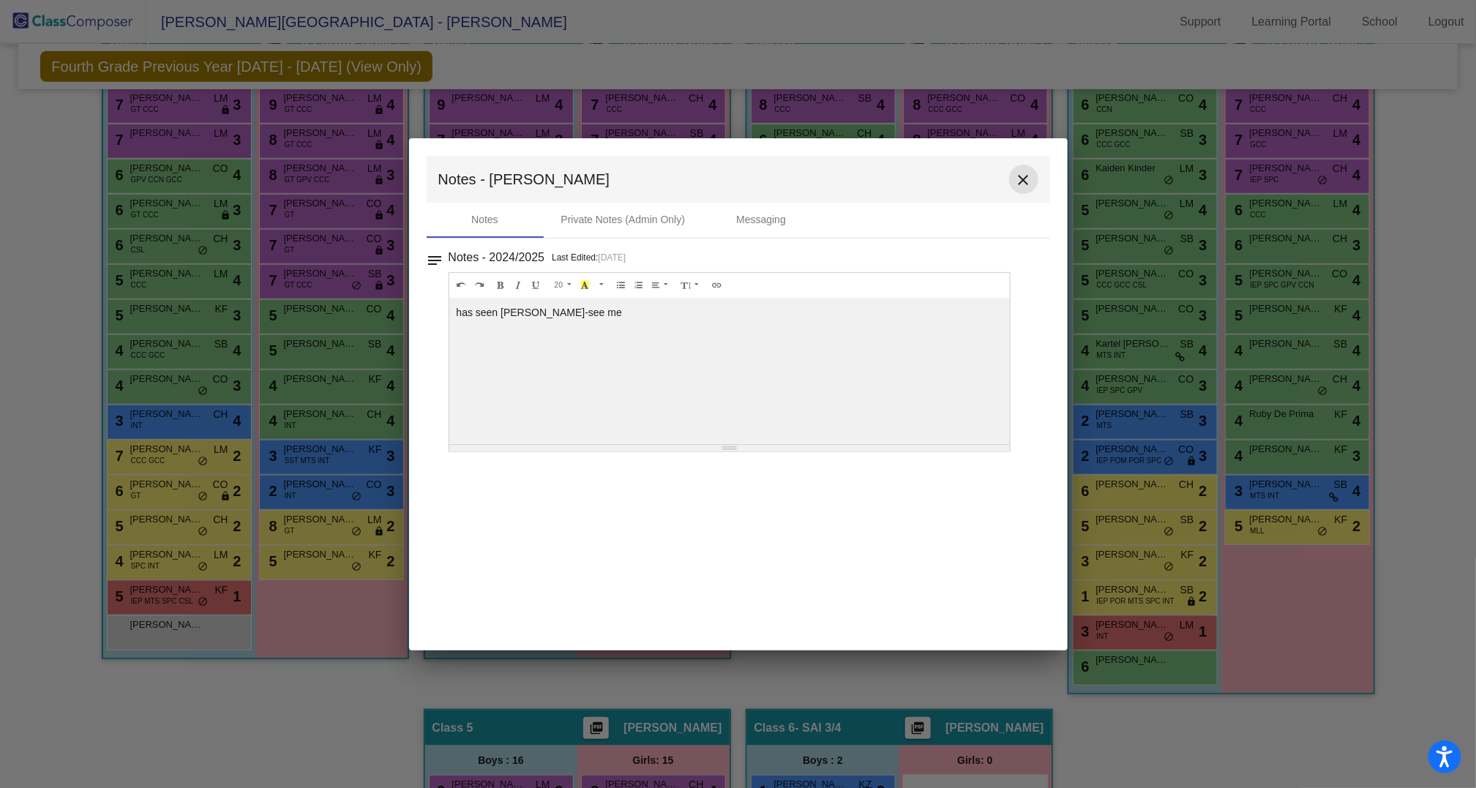
click at [1026, 179] on mat-icon "close" at bounding box center [1024, 180] width 18 height 18
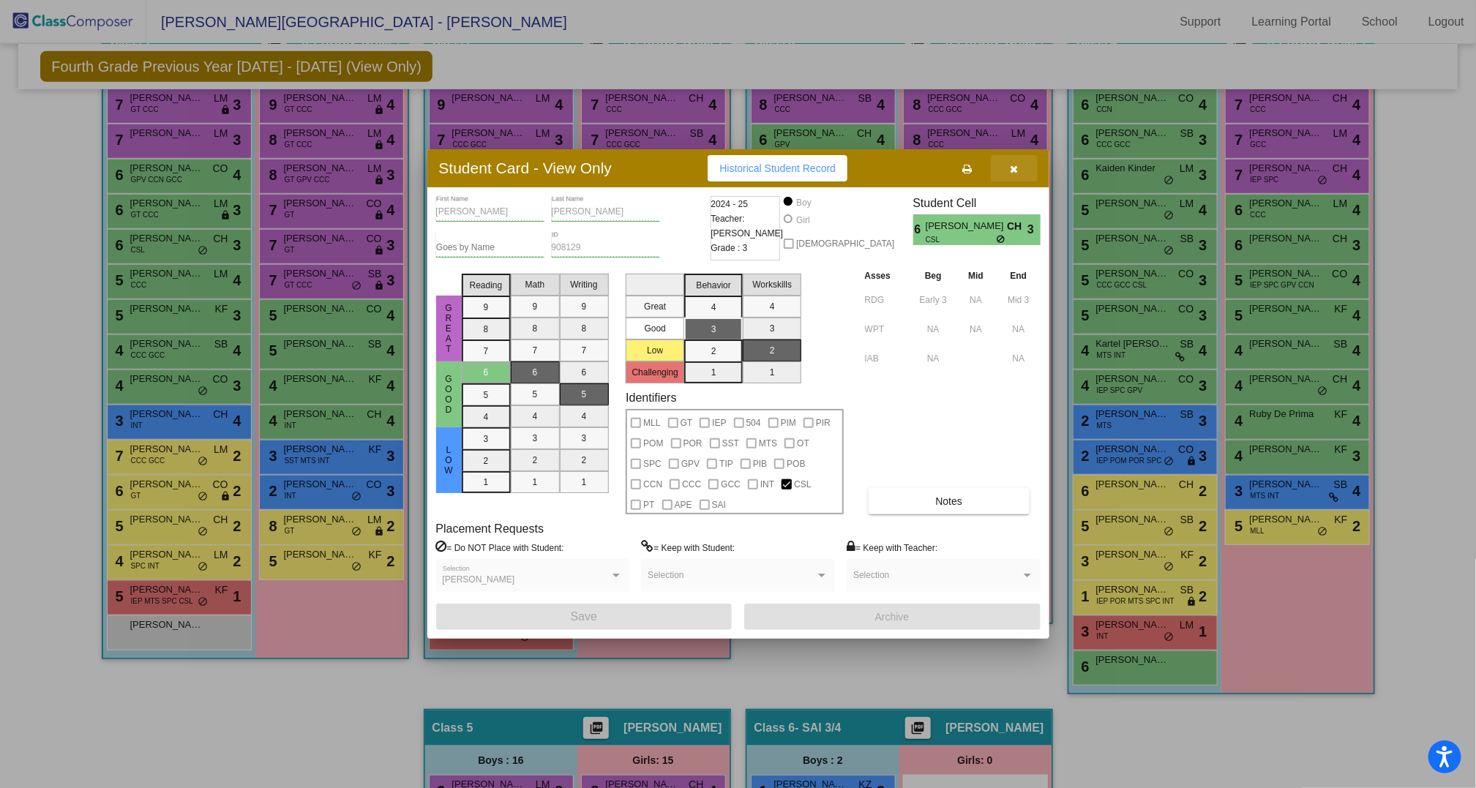
click at [1016, 173] on icon "button" at bounding box center [1014, 169] width 8 height 10
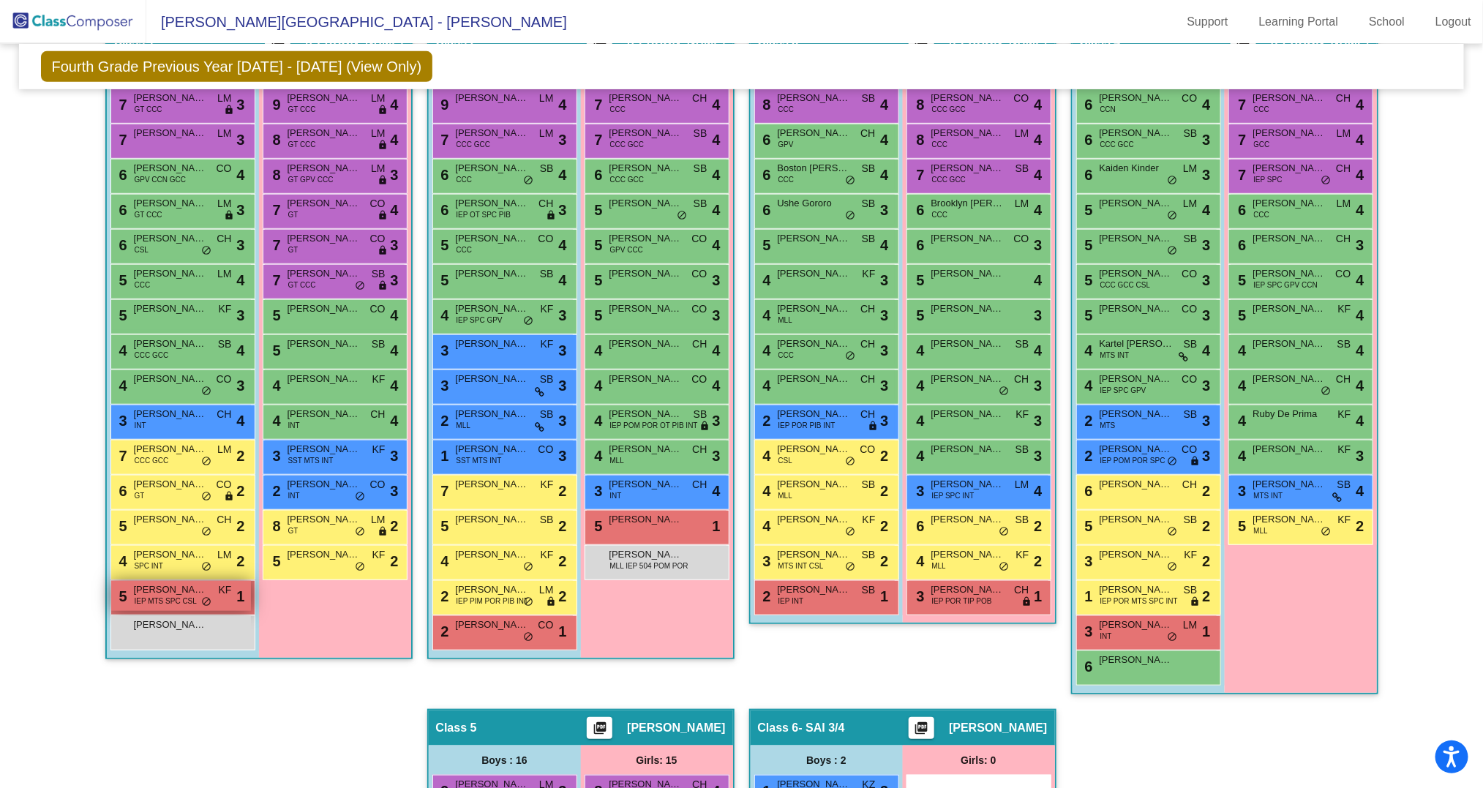
click at [161, 596] on span "IEP MTS SPC CSL" at bounding box center [166, 601] width 62 height 11
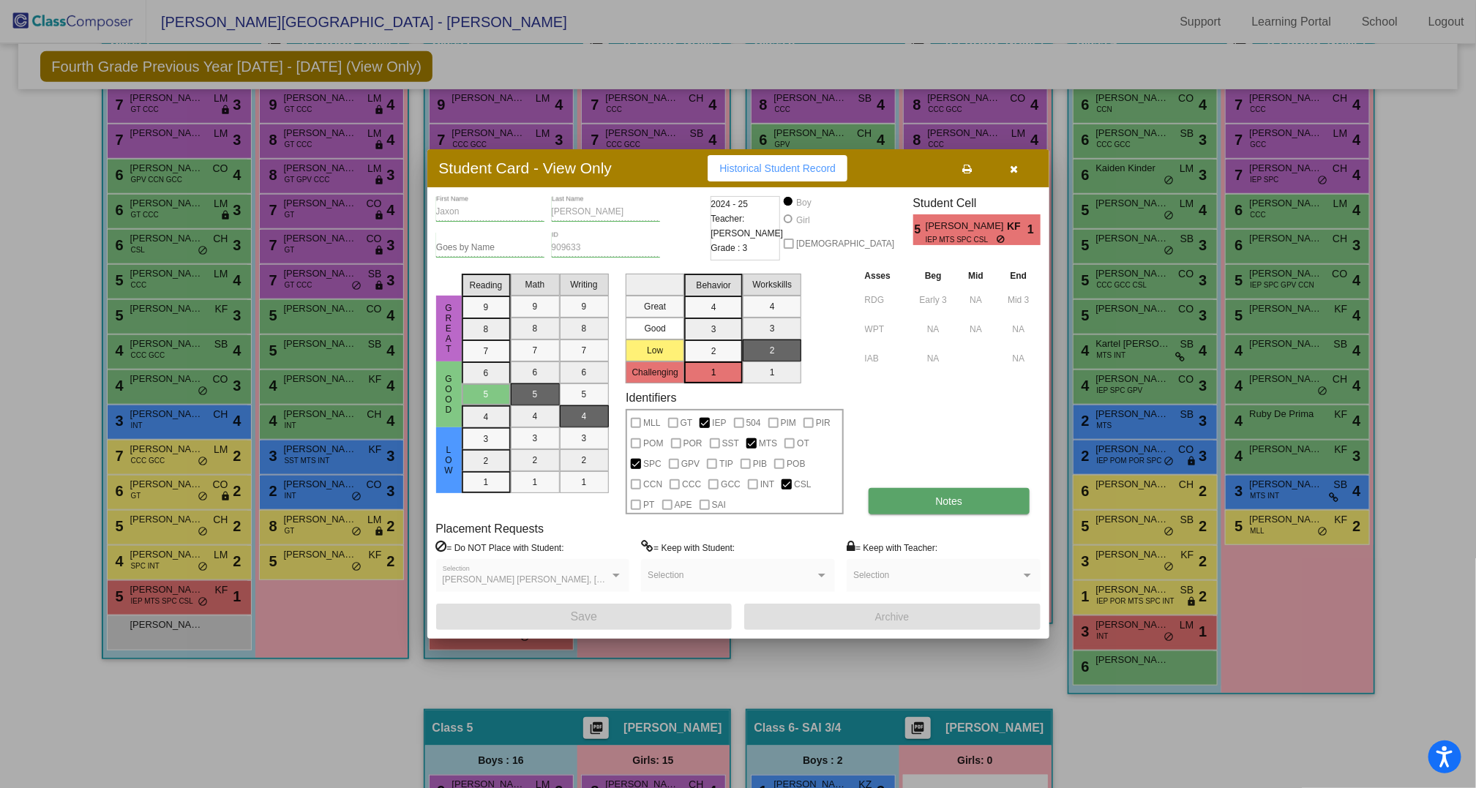
click at [967, 496] on button "Notes" at bounding box center [949, 501] width 161 height 26
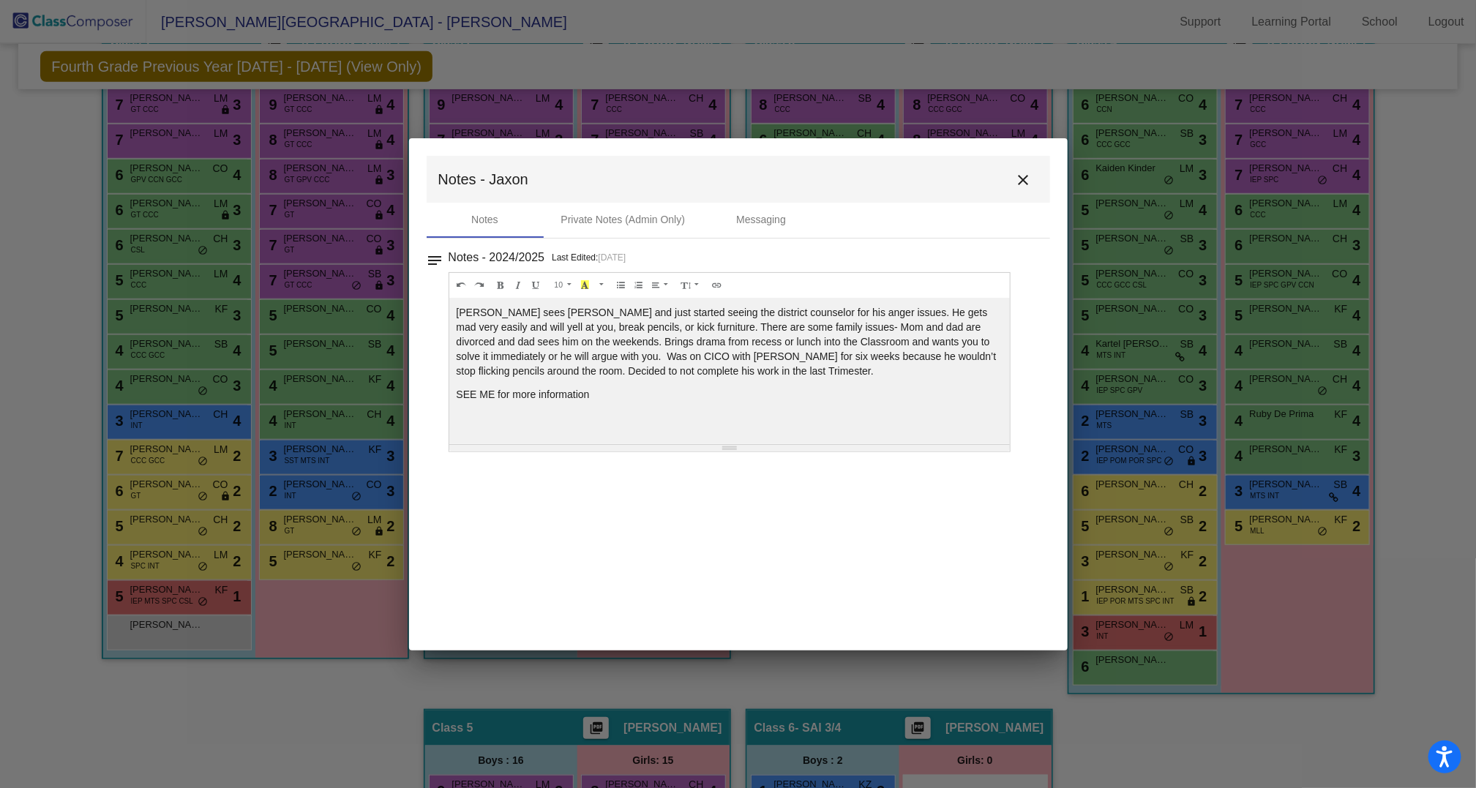
click at [1027, 176] on mat-icon "close" at bounding box center [1024, 180] width 18 height 18
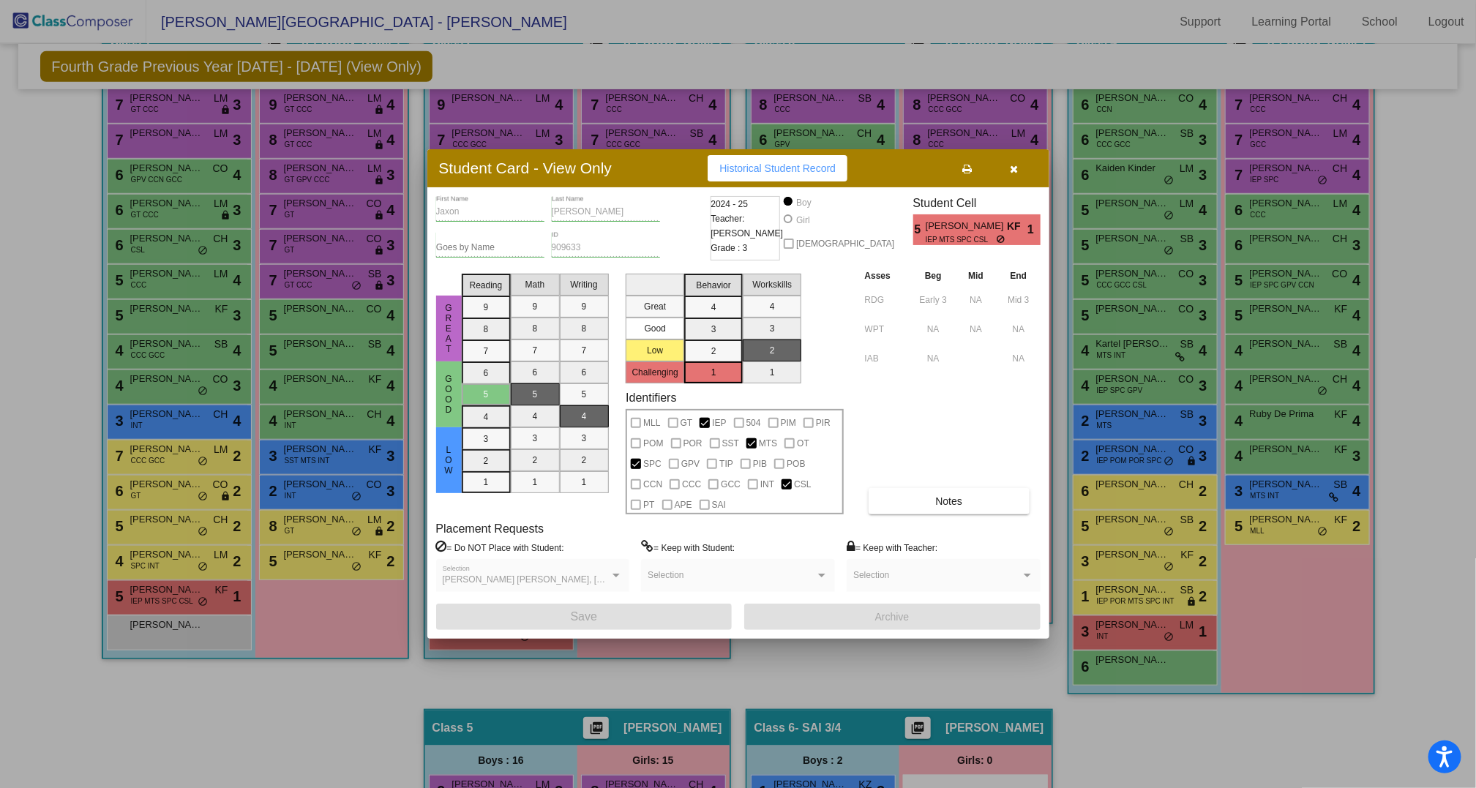
click at [1012, 165] on icon "button" at bounding box center [1014, 169] width 8 height 10
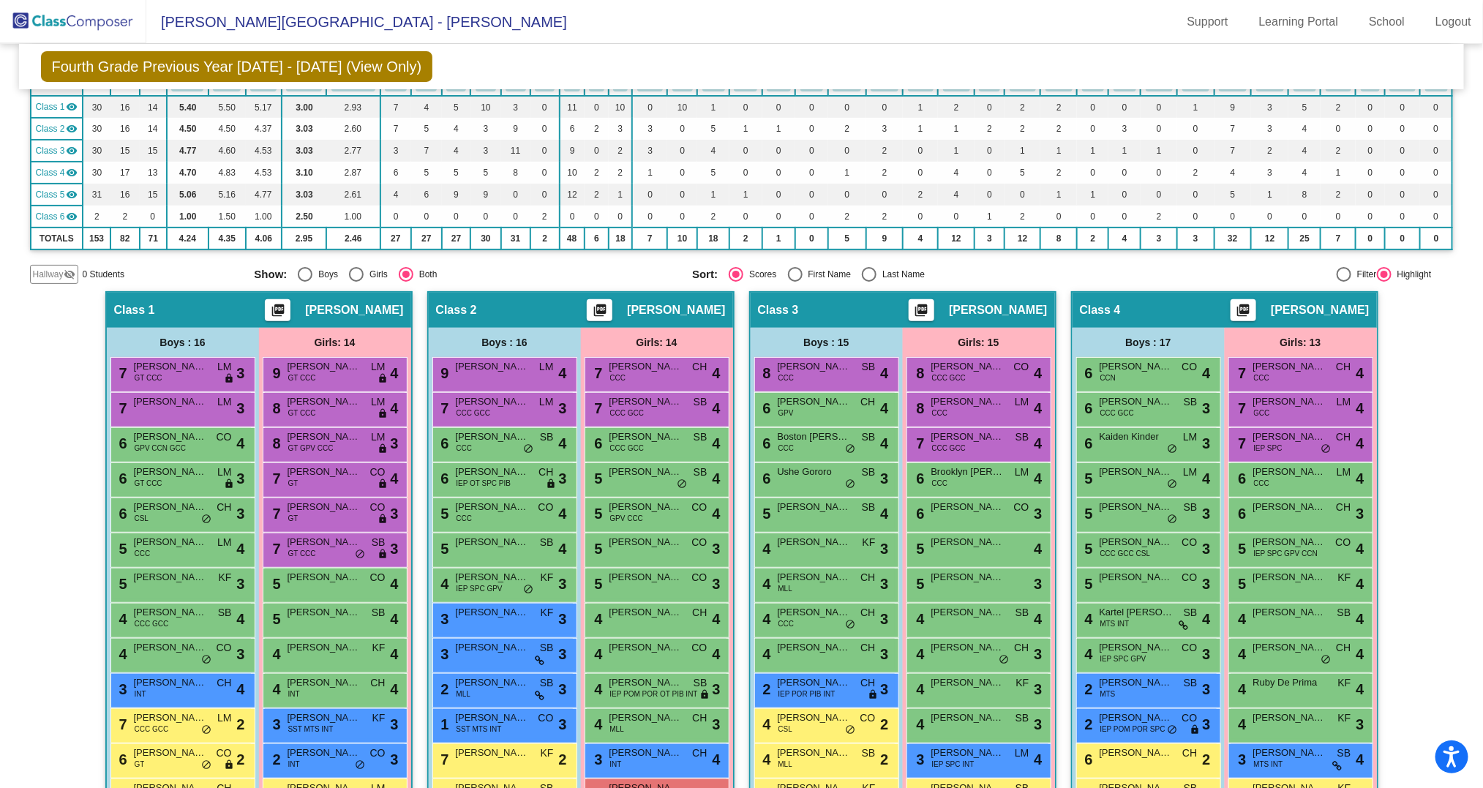
scroll to position [126, 0]
